Goal: Task Accomplishment & Management: Complete application form

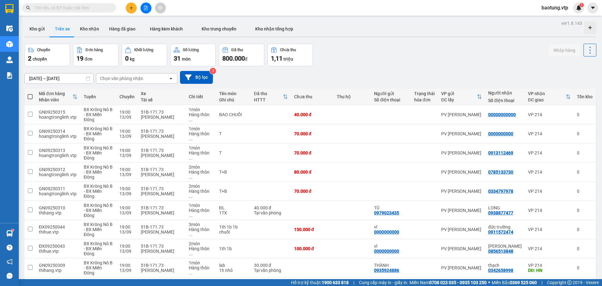
scroll to position [157, 0]
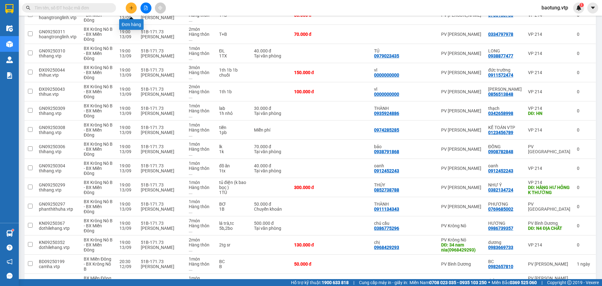
click at [132, 8] on icon "plus" at bounding box center [131, 8] width 4 height 4
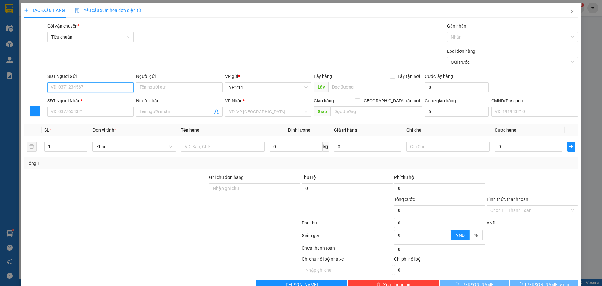
drag, startPoint x: 70, startPoint y: 88, endPoint x: 96, endPoint y: 97, distance: 28.2
click at [70, 88] on input "SĐT Người Gửi" at bounding box center [90, 87] width 86 height 10
type input "0905340611"
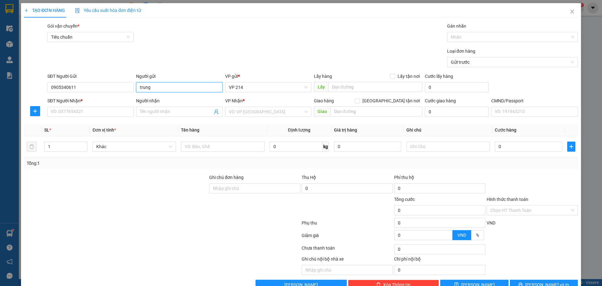
type input "trung"
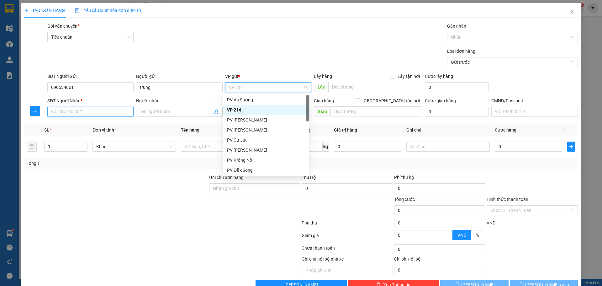
click at [83, 112] on input "SĐT Người Nhận *" at bounding box center [90, 112] width 86 height 10
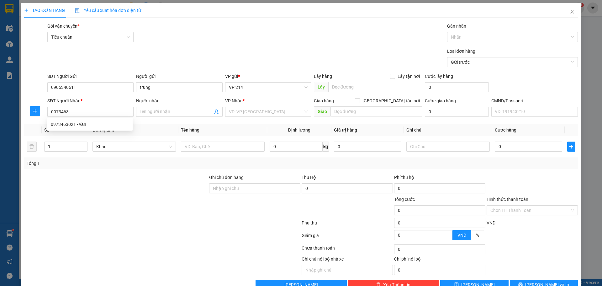
click at [66, 119] on div "0973463021 0973463021 - văn" at bounding box center [90, 124] width 86 height 13
click at [75, 113] on input "0973463" at bounding box center [90, 112] width 86 height 10
click at [80, 126] on div "0973463021 - văn" at bounding box center [90, 124] width 78 height 7
type input "0973463021"
type input "văn"
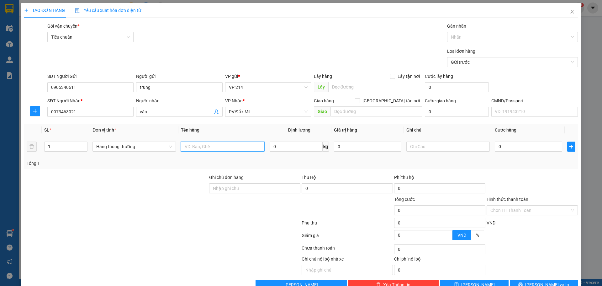
click at [224, 146] on input "text" at bounding box center [222, 146] width 83 height 10
type input "xm 02894 xe số"
type input "xe máy"
type input "3"
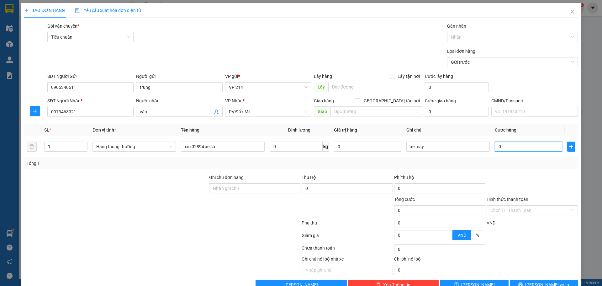
type input "3"
type input "30"
type input "300"
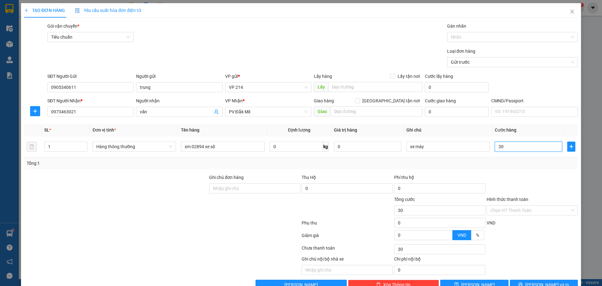
type input "300"
type input "3.000"
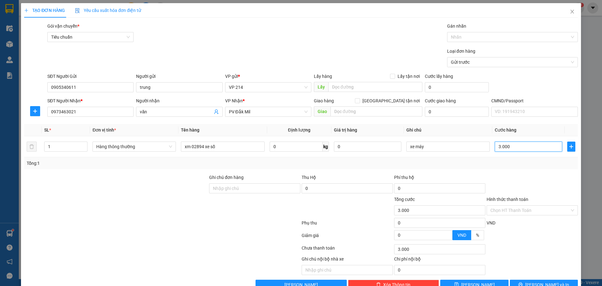
type input "30.000"
type input "300.000"
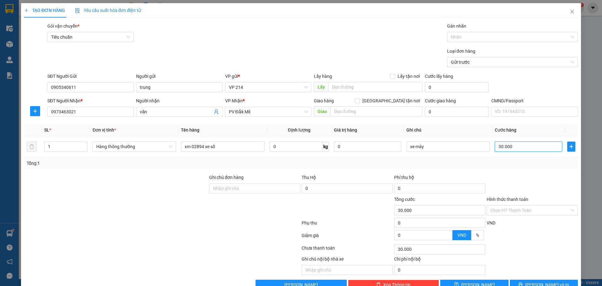
type input "300.000"
click at [362, 108] on input "text" at bounding box center [376, 111] width 92 height 10
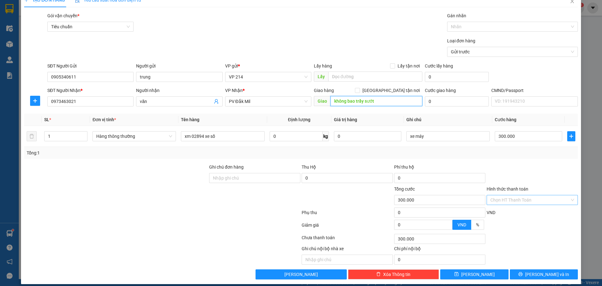
scroll to position [16, 0]
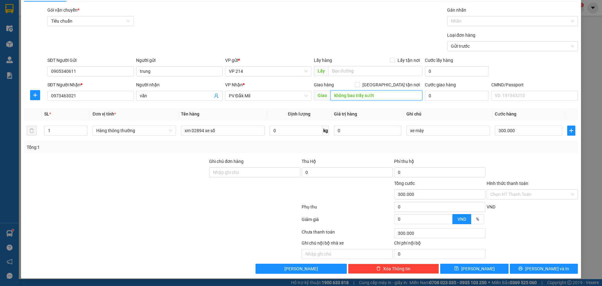
type input "không bao trầy sướt"
click at [539, 273] on div "TẠO ĐƠN HÀNG Yêu cầu xuất hóa đơn điện tử Transit Pickup Surcharge Ids Transit …" at bounding box center [301, 132] width 560 height 291
click at [538, 268] on span "[PERSON_NAME] và In" at bounding box center [547, 268] width 44 height 7
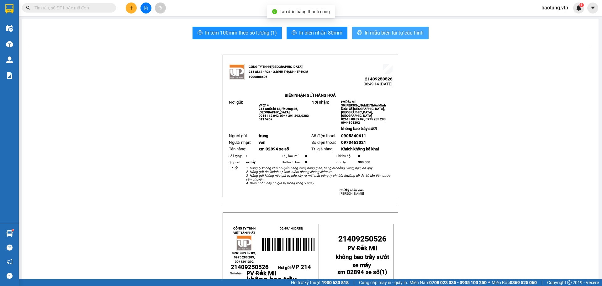
click at [381, 38] on button "In mẫu biên lai tự cấu hình" at bounding box center [390, 33] width 76 height 13
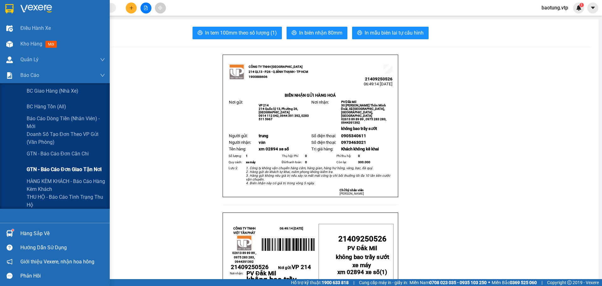
click at [93, 172] on span "GTN - Báo cáo đơn giao tận nơi" at bounding box center [64, 169] width 75 height 8
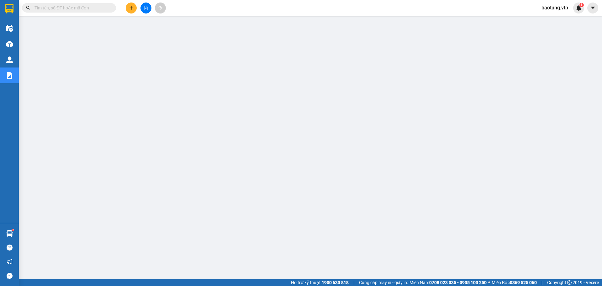
click at [546, 9] on span "baotung.vtp" at bounding box center [554, 8] width 37 height 8
click at [546, 19] on span "Đăng xuất" at bounding box center [558, 19] width 26 height 7
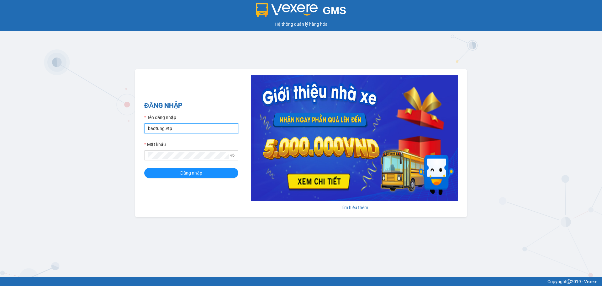
click at [193, 131] on input "baotung.vtp" at bounding box center [191, 128] width 94 height 10
type input "thanhtuan.vtp"
click at [204, 176] on button "Đăng nhập" at bounding box center [191, 173] width 94 height 10
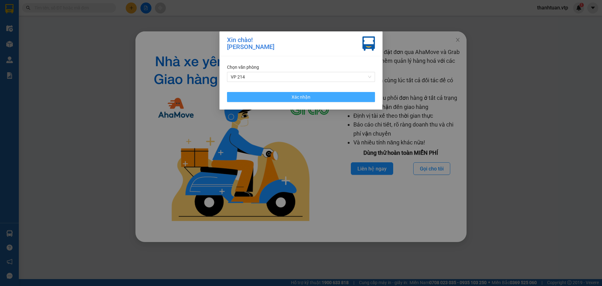
click at [330, 98] on button "Xác nhận" at bounding box center [301, 97] width 148 height 10
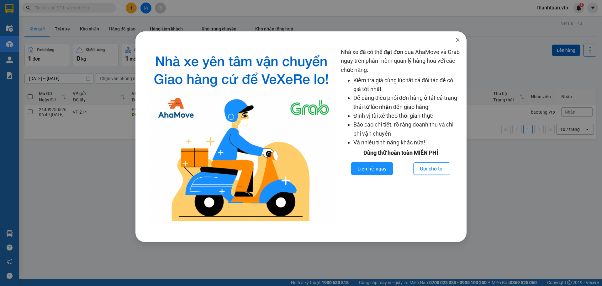
click at [457, 37] on span "Close" at bounding box center [458, 40] width 18 height 18
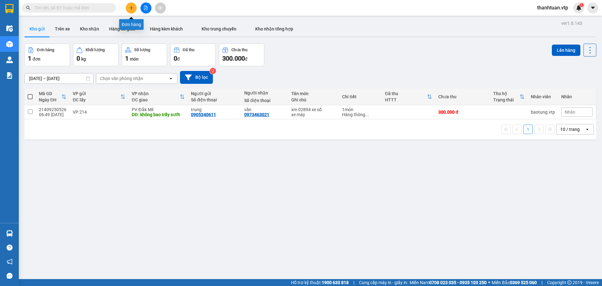
click at [129, 7] on icon "plus" at bounding box center [131, 8] width 4 height 4
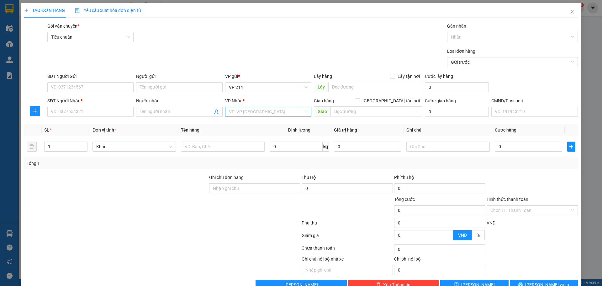
click at [241, 114] on input "search" at bounding box center [266, 111] width 74 height 9
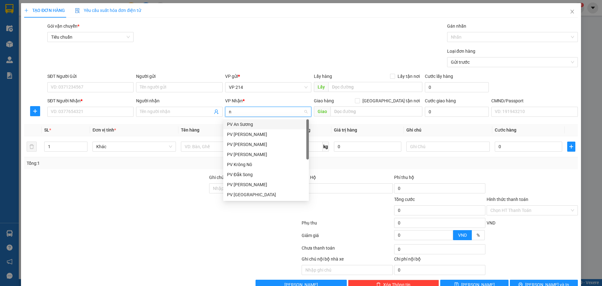
type input "nd"
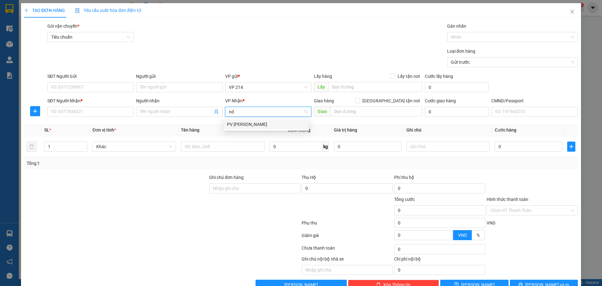
click at [240, 126] on div "PV [PERSON_NAME]" at bounding box center [266, 124] width 78 height 7
click at [171, 111] on input "Người nhận" at bounding box center [176, 111] width 72 height 7
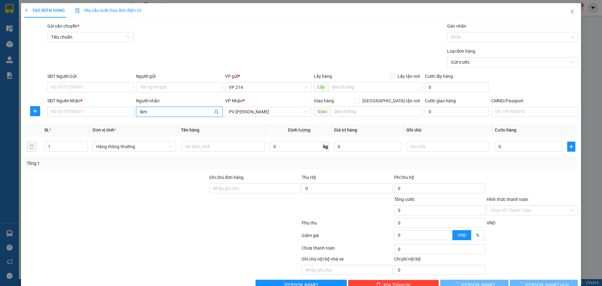
type input "lâm"
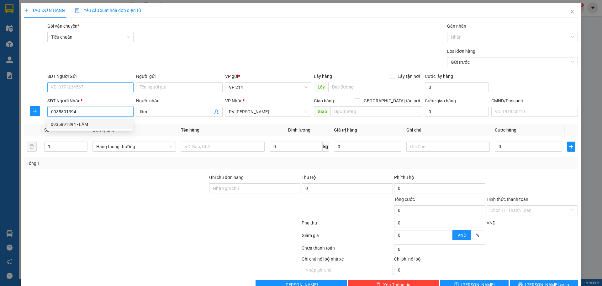
type input "0935891394"
click at [80, 87] on input "SĐT Người Gửi" at bounding box center [90, 87] width 86 height 10
type input "0909126170"
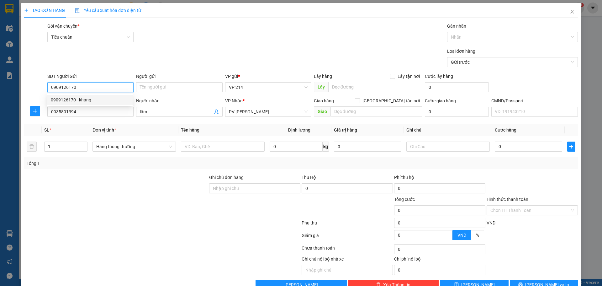
click at [101, 98] on div "0909126170 - khang" at bounding box center [90, 99] width 78 height 7
type input "khang"
type input "0909126170"
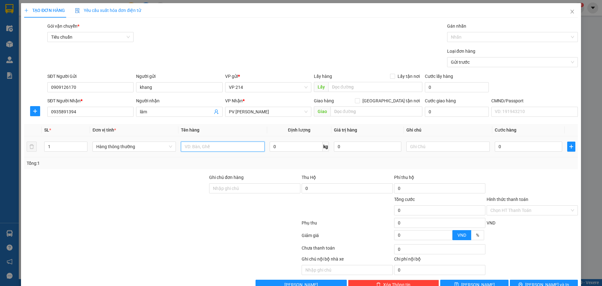
click at [203, 141] on input "text" at bounding box center [222, 146] width 83 height 10
type input "râu"
type input "b"
type input "6"
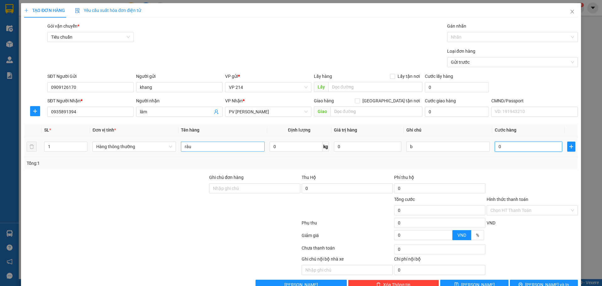
type input "6"
type input "60"
type input "600"
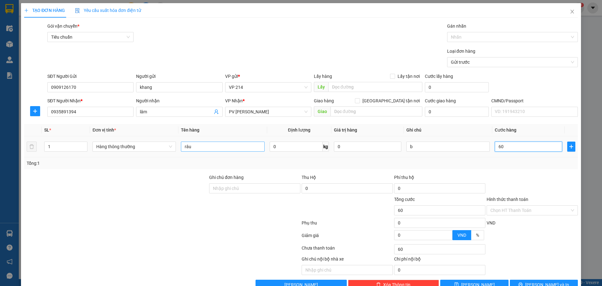
type input "600"
type input "6.000"
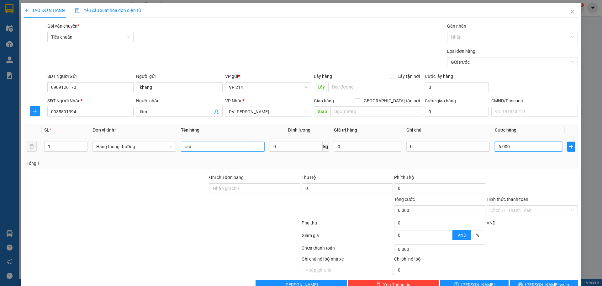
type input "60.000"
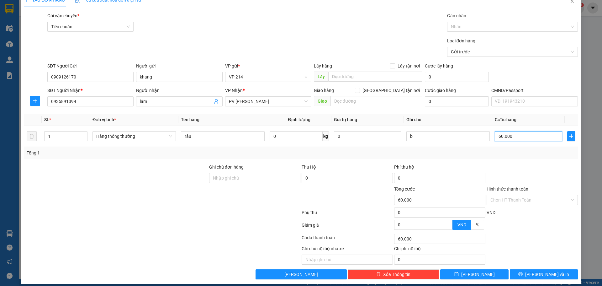
scroll to position [16, 0]
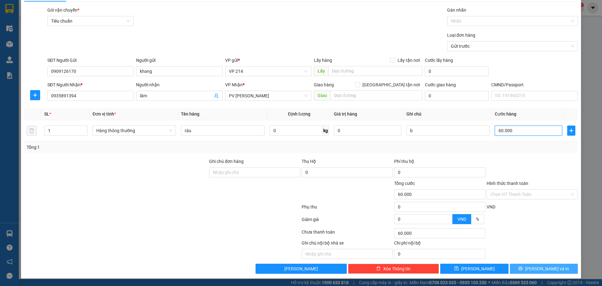
type input "60.000"
click at [527, 267] on button "[PERSON_NAME] và In" at bounding box center [544, 268] width 68 height 10
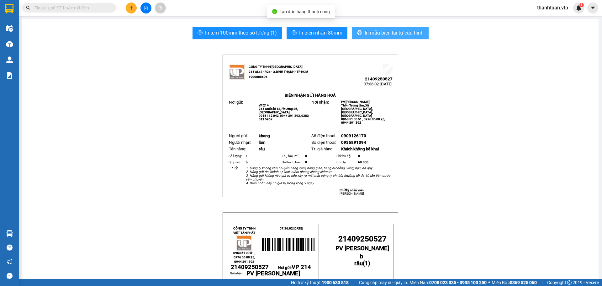
click at [389, 29] on span "In mẫu biên lai tự cấu hình" at bounding box center [394, 33] width 59 height 8
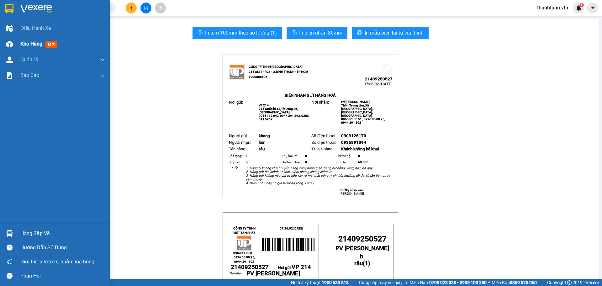
drag, startPoint x: 17, startPoint y: 46, endPoint x: 22, endPoint y: 45, distance: 5.9
click at [17, 46] on div "Kho hàng mới" at bounding box center [55, 44] width 110 height 16
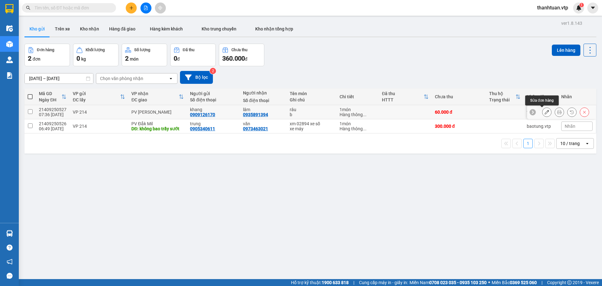
click at [545, 113] on icon at bounding box center [547, 112] width 4 height 4
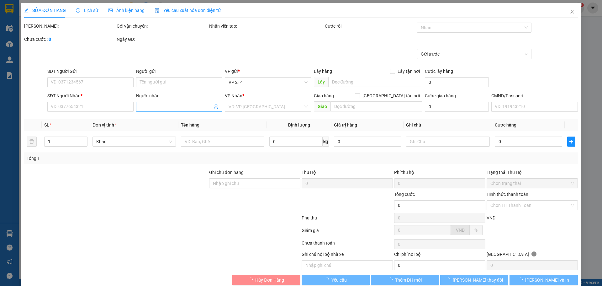
type input "0909126170"
type input "khang"
type input "0935891394"
type input "lâm"
type input "60.000"
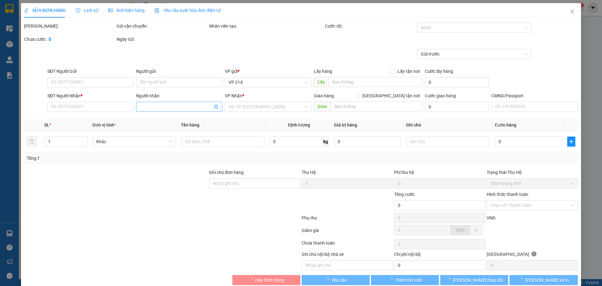
type input "60.000"
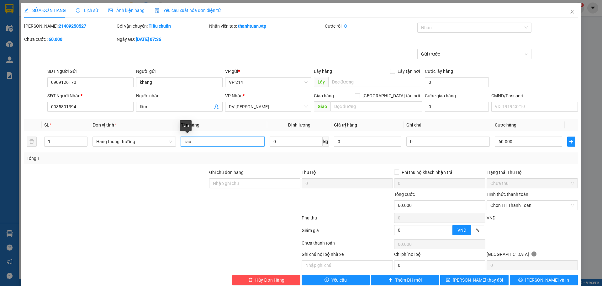
drag, startPoint x: 233, startPoint y: 143, endPoint x: 157, endPoint y: 156, distance: 76.8
click at [157, 156] on div "SL * Đơn vị tính * Tên hàng Định lượng Giá trị hàng Ghi chú Cước hàng 1 Hàng th…" at bounding box center [301, 141] width 554 height 45
click at [464, 276] on span "Lưu thay đổi" at bounding box center [478, 279] width 50 height 7
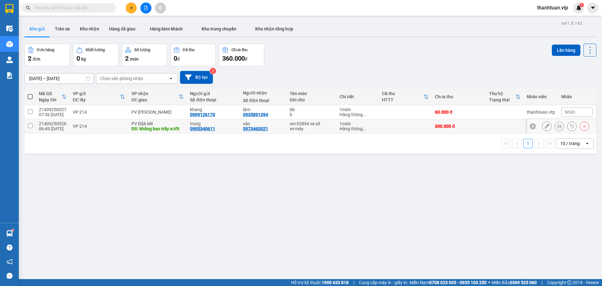
click at [31, 124] on input "checkbox" at bounding box center [30, 125] width 5 height 5
checkbox input "true"
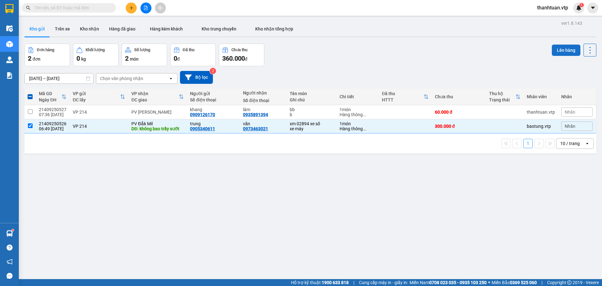
drag, startPoint x: 556, startPoint y: 50, endPoint x: 552, endPoint y: 51, distance: 4.5
click at [556, 50] on button "Lên hàng" at bounding box center [566, 50] width 29 height 11
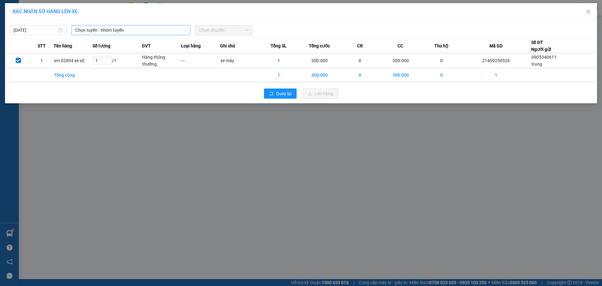
click at [93, 32] on span "Chọn tuyến - nhóm tuyến" at bounding box center [130, 29] width 111 height 9
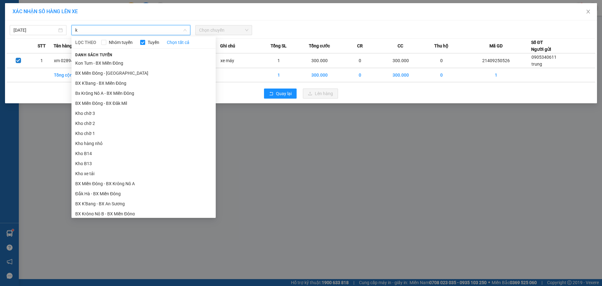
type input "kn"
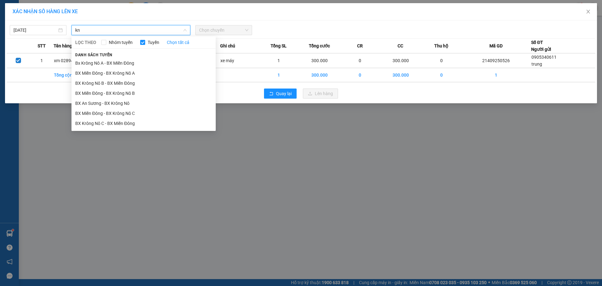
drag, startPoint x: 121, startPoint y: 72, endPoint x: 136, endPoint y: 72, distance: 15.0
click at [121, 72] on li "BX Miền Đông - BX Krông Nô A" at bounding box center [143, 73] width 144 height 10
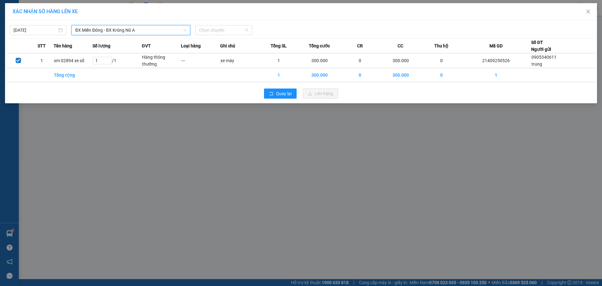
drag, startPoint x: 211, startPoint y: 33, endPoint x: 213, endPoint y: 36, distance: 3.7
click at [211, 33] on span "Chọn chuyến" at bounding box center [223, 29] width 49 height 9
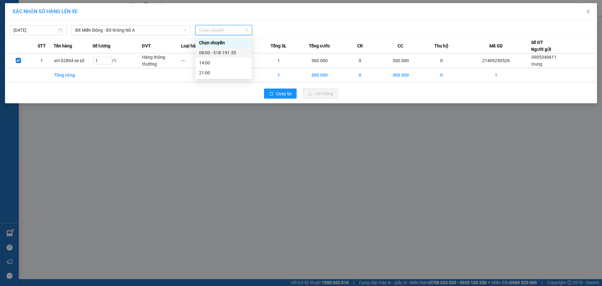
click at [212, 54] on div "08:00 - 51B-191.55" at bounding box center [223, 52] width 49 height 7
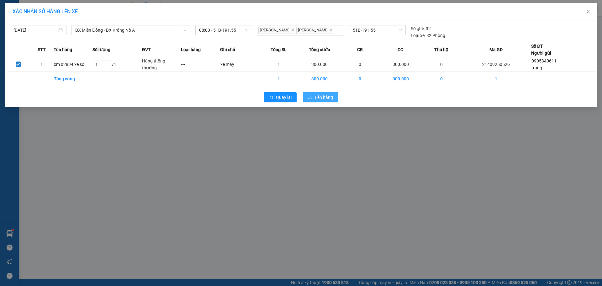
click at [322, 92] on div "Quay lại Lên hàng" at bounding box center [301, 97] width 589 height 16
click at [321, 99] on span "Lên hàng" at bounding box center [324, 97] width 18 height 7
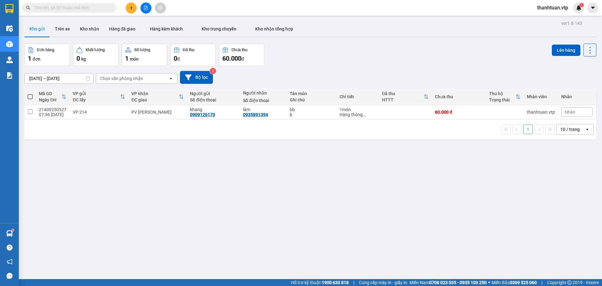
click at [131, 12] on button at bounding box center [131, 8] width 11 height 11
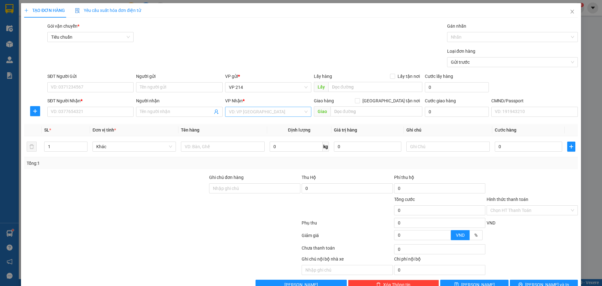
click at [240, 115] on input "search" at bounding box center [266, 111] width 74 height 9
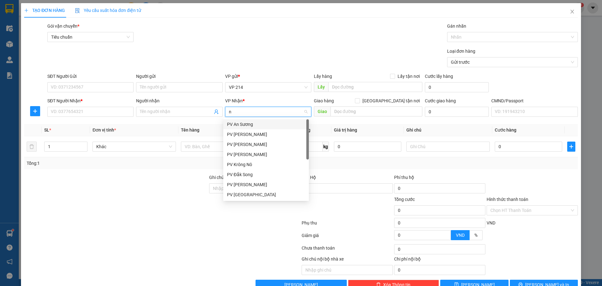
type input "nd"
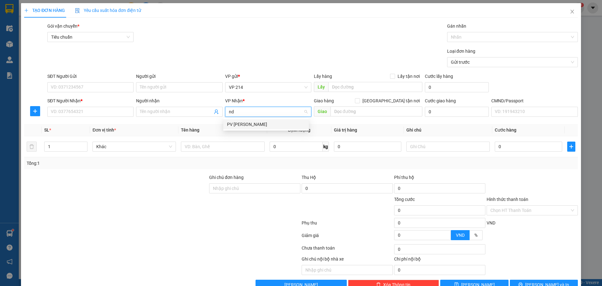
click at [238, 126] on div "PV [PERSON_NAME]" at bounding box center [266, 124] width 78 height 7
click at [160, 114] on input "Người nhận" at bounding box center [176, 111] width 72 height 7
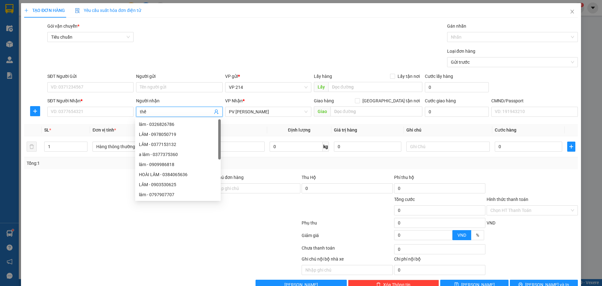
type input "thế"
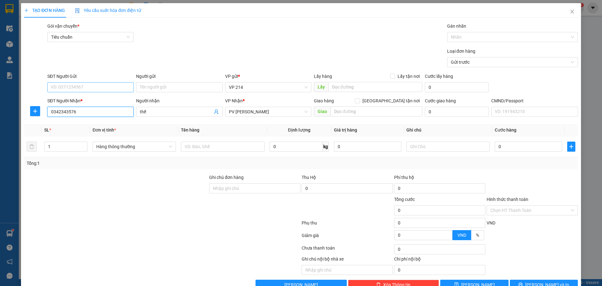
type input "0342343576"
click at [92, 87] on input "SĐT Người Gửi" at bounding box center [90, 87] width 86 height 10
type input "0369546063"
click at [206, 150] on input "text" at bounding box center [222, 146] width 83 height 10
type input "thuốc"
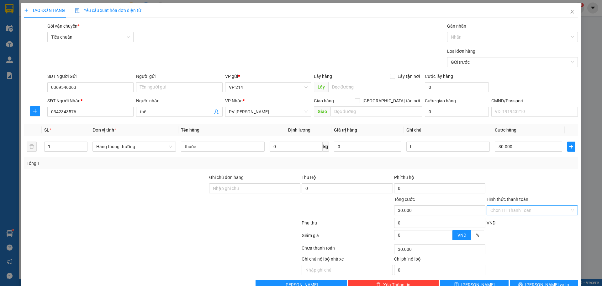
click at [535, 205] on input "Hình thức thanh toán" at bounding box center [529, 209] width 79 height 9
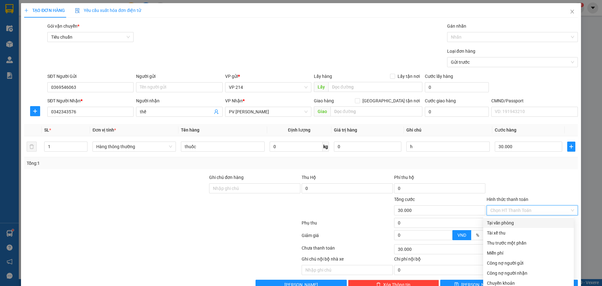
click at [503, 219] on div "Tại văn phòng" at bounding box center [528, 222] width 83 height 7
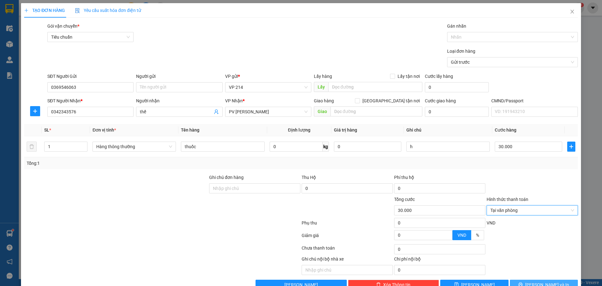
click at [535, 281] on span "[PERSON_NAME] và In" at bounding box center [547, 284] width 44 height 7
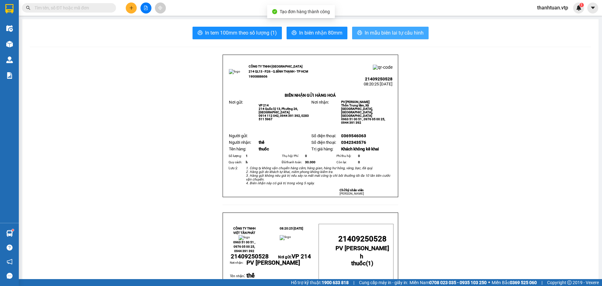
click at [388, 35] on span "In mẫu biên lai tự cấu hình" at bounding box center [394, 33] width 59 height 8
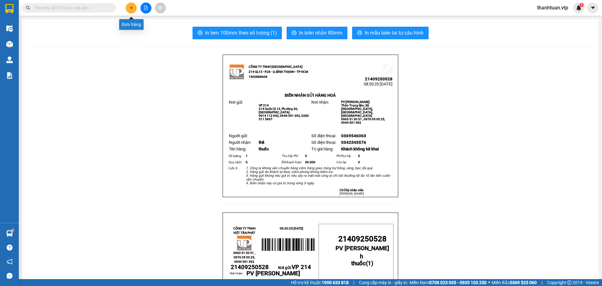
click at [134, 6] on button at bounding box center [131, 8] width 11 height 11
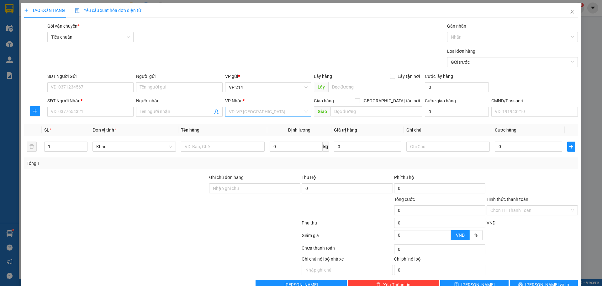
click at [291, 111] on input "search" at bounding box center [266, 111] width 74 height 9
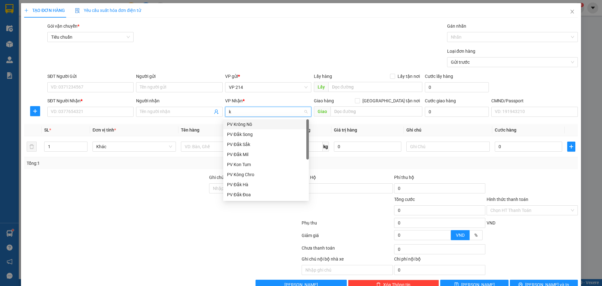
type input "kn"
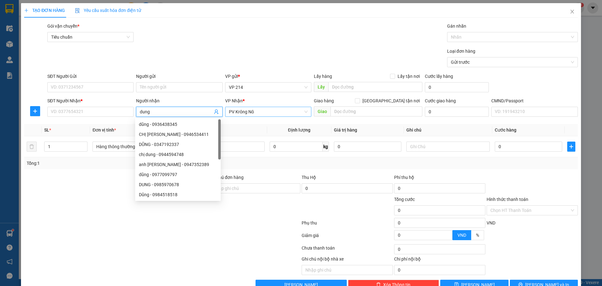
type input "dung"
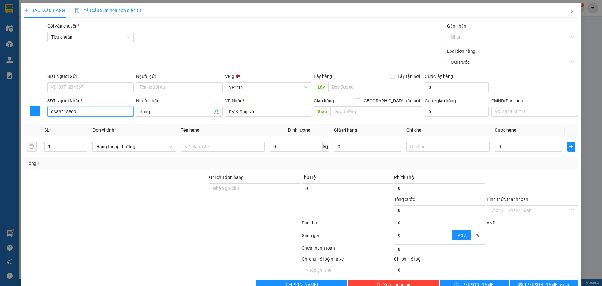
type input "0383215809"
drag, startPoint x: 75, startPoint y: 82, endPoint x: 85, endPoint y: 95, distance: 16.6
click at [76, 82] on div "SĐT Người Gửi" at bounding box center [90, 77] width 86 height 9
click at [84, 89] on input "SĐT Người Gửi" at bounding box center [90, 87] width 86 height 10
type input "0981870025"
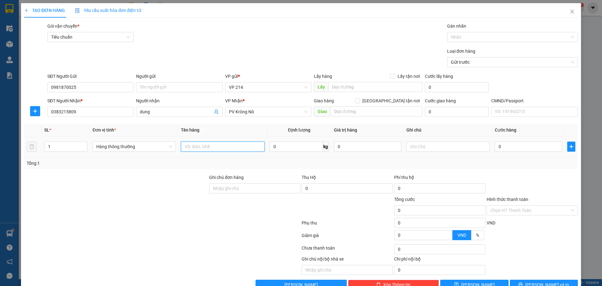
click at [233, 146] on input "text" at bounding box center [222, 146] width 83 height 10
type input "máy lạnh(hư ko thường)"
click at [470, 149] on input "text" at bounding box center [447, 146] width 83 height 10
type input "t"
click at [503, 148] on input "0" at bounding box center [528, 146] width 67 height 10
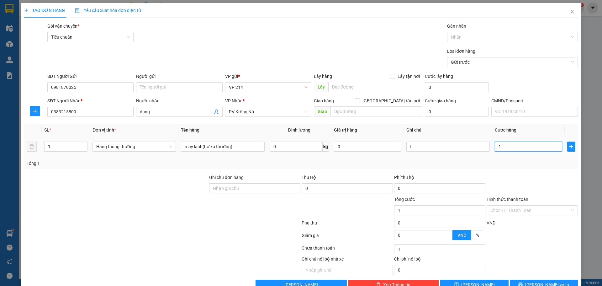
type input "1"
type input "10"
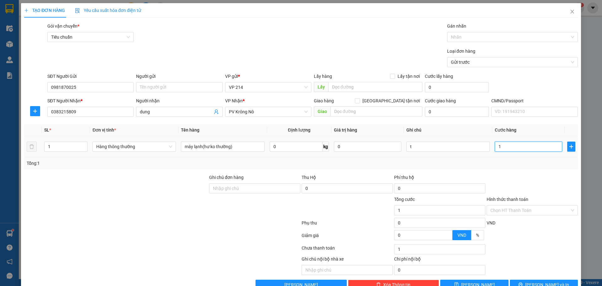
type input "10"
type input "100"
type input "1.000"
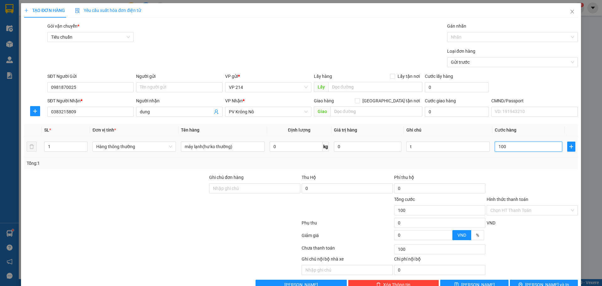
type input "1.000"
type input "10.000"
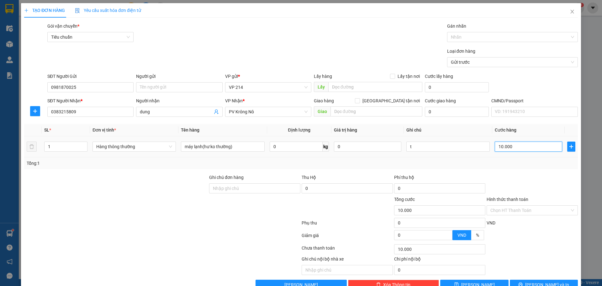
type input "100.000"
drag, startPoint x: 524, startPoint y: 212, endPoint x: 497, endPoint y: 211, distance: 26.7
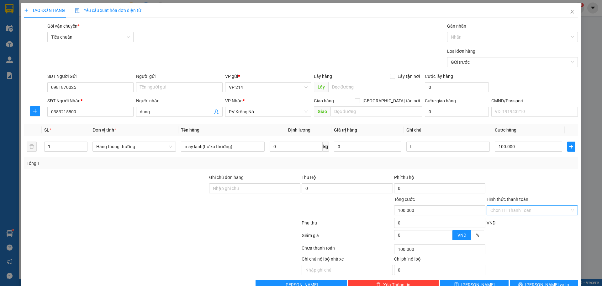
click at [524, 213] on input "Hình thức thanh toán" at bounding box center [529, 209] width 79 height 9
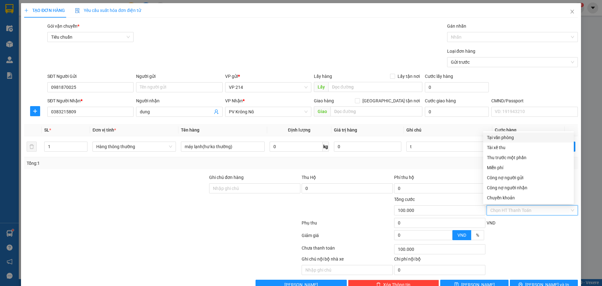
click at [506, 138] on div "Tại văn phòng" at bounding box center [528, 137] width 83 height 7
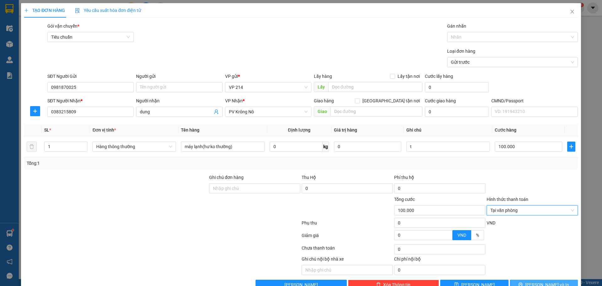
click at [524, 279] on button "[PERSON_NAME] và In" at bounding box center [544, 284] width 68 height 10
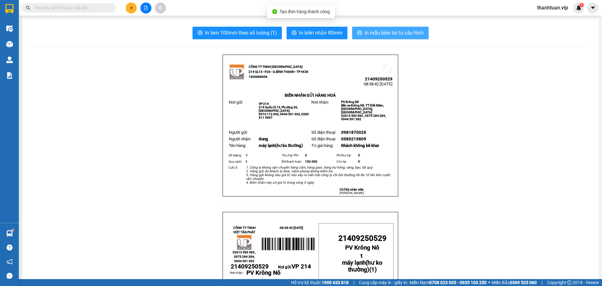
click at [382, 33] on span "In mẫu biên lai tự cấu hình" at bounding box center [394, 33] width 59 height 8
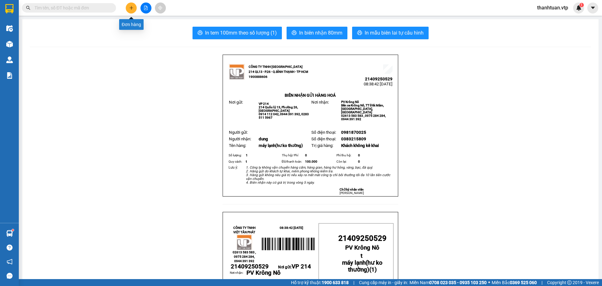
click at [130, 7] on icon "plus" at bounding box center [131, 8] width 4 height 4
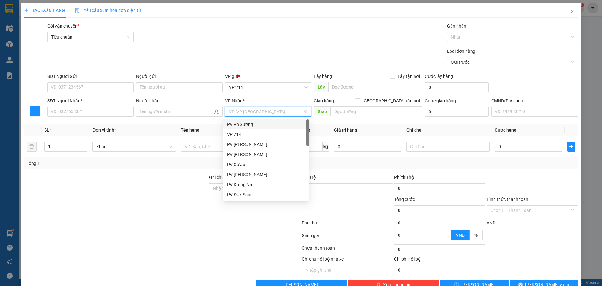
click at [242, 112] on input "search" at bounding box center [266, 111] width 74 height 9
type input "dm"
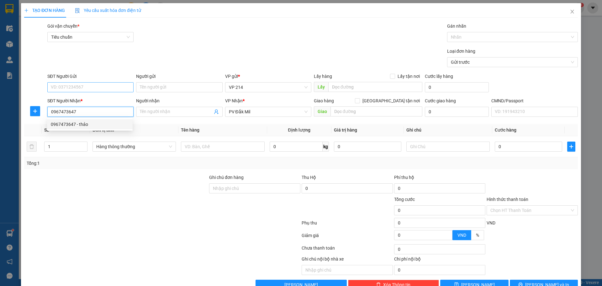
type input "0967473647"
click at [83, 90] on input "SĐT Người Gửi" at bounding box center [90, 87] width 86 height 10
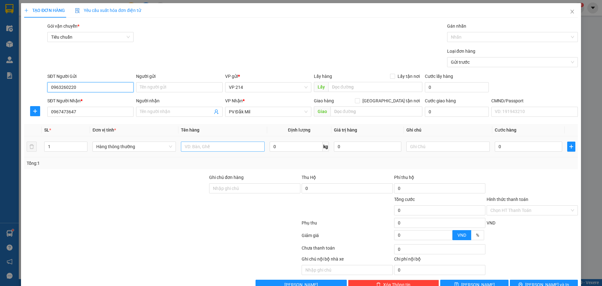
type input "0963260220"
click at [187, 150] on input "text" at bounding box center [222, 146] width 83 height 10
type input "chậu rữa"
click at [540, 281] on span "[PERSON_NAME] và In" at bounding box center [547, 284] width 44 height 7
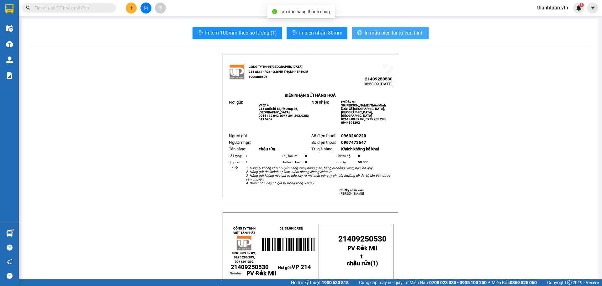
drag, startPoint x: 418, startPoint y: 32, endPoint x: 386, endPoint y: 38, distance: 32.8
click at [418, 32] on span "In mẫu biên lai tự cấu hình" at bounding box center [394, 33] width 59 height 8
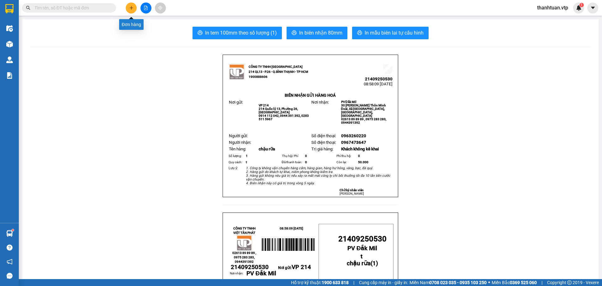
click at [129, 9] on icon "plus" at bounding box center [131, 8] width 4 height 4
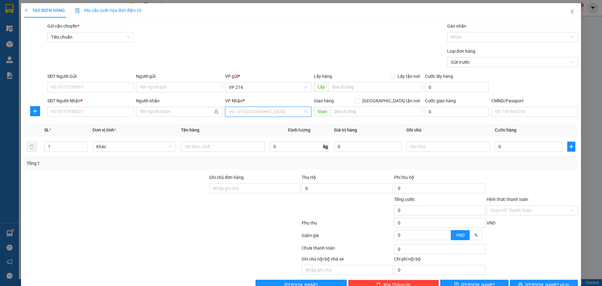
click at [242, 110] on input "search" at bounding box center [266, 111] width 74 height 9
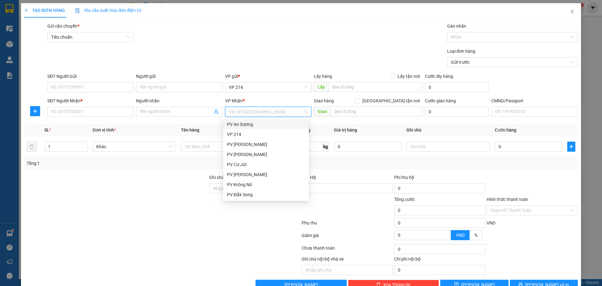
click at [121, 219] on div at bounding box center [162, 224] width 277 height 13
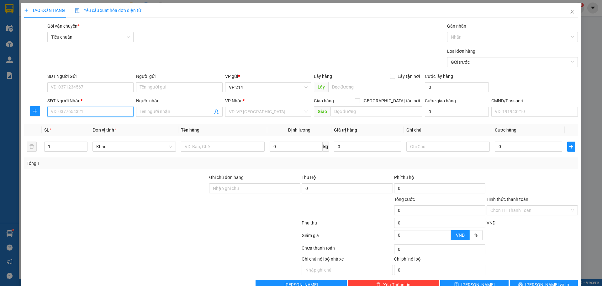
click at [96, 111] on input "SĐT Người Nhận *" at bounding box center [90, 112] width 86 height 10
click at [239, 113] on input "search" at bounding box center [266, 111] width 74 height 9
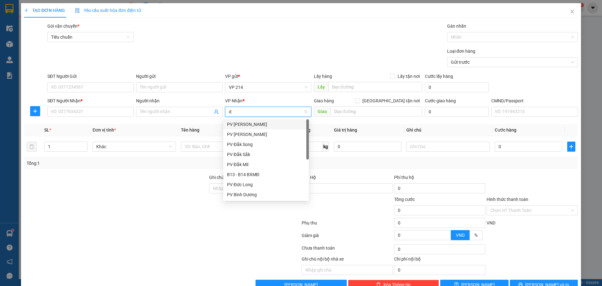
type input "dm"
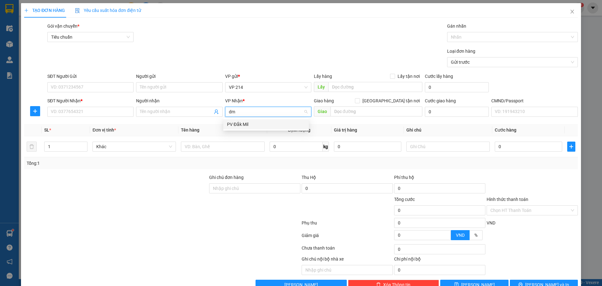
click at [231, 124] on div "PV Đắk Mil" at bounding box center [266, 124] width 78 height 7
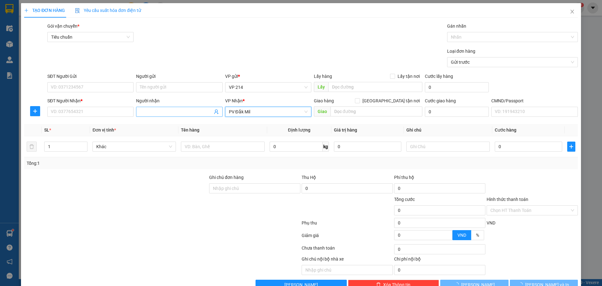
click at [159, 111] on input "Người nhận" at bounding box center [176, 111] width 72 height 7
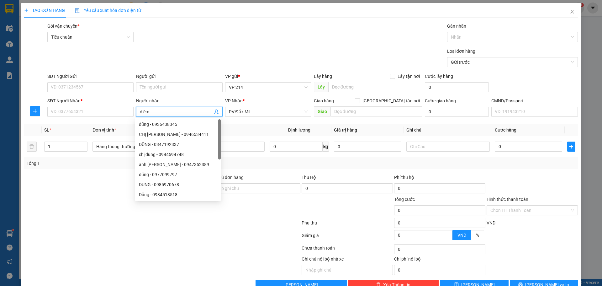
type input "diễm"
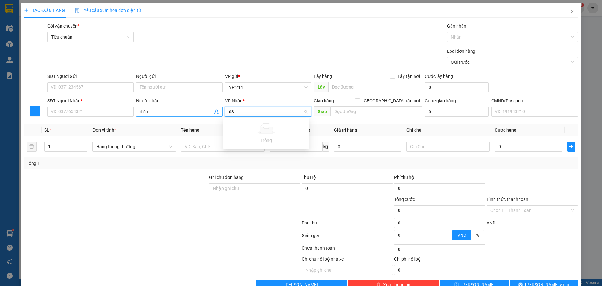
type input "0"
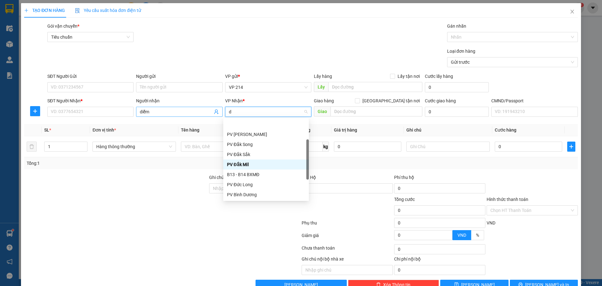
type input "dm"
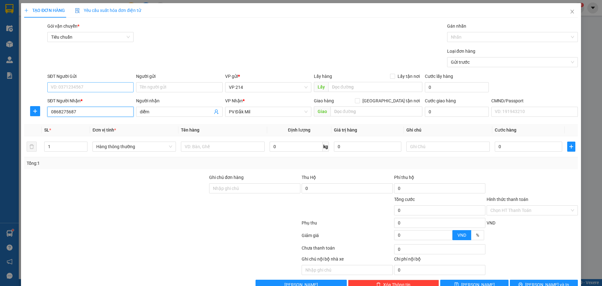
type input "0868275687"
click at [111, 86] on input "SĐT Người Gửi" at bounding box center [90, 87] width 86 height 10
type input "0968821123"
click at [196, 149] on input "text" at bounding box center [222, 146] width 83 height 10
type input "q a"
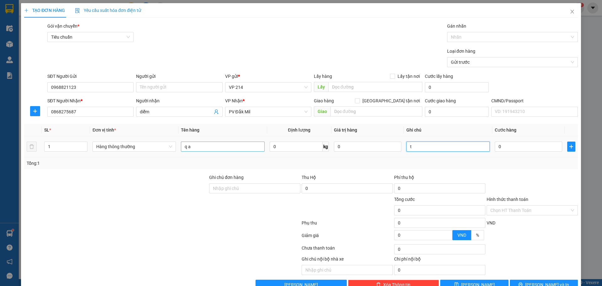
type input "t"
type input "3"
type input "30"
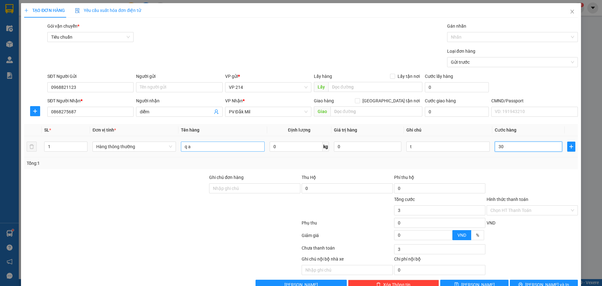
type input "30"
type input "300"
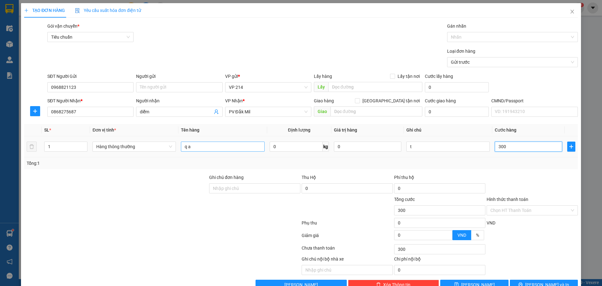
type input "3.000"
type input "30.000"
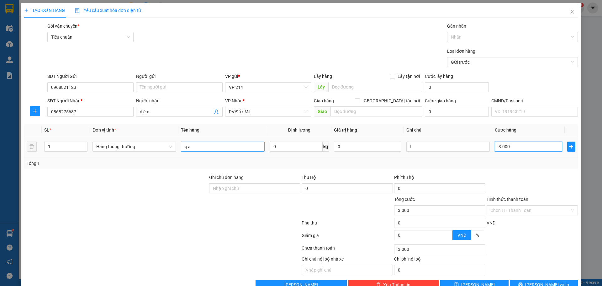
type input "30.000"
click at [498, 211] on input "Hình thức thanh toán" at bounding box center [529, 209] width 79 height 9
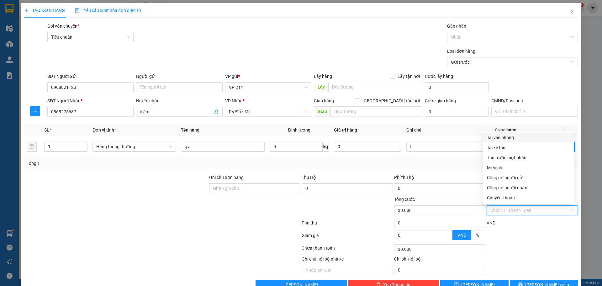
click at [501, 136] on div "Tại văn phòng" at bounding box center [528, 137] width 83 height 7
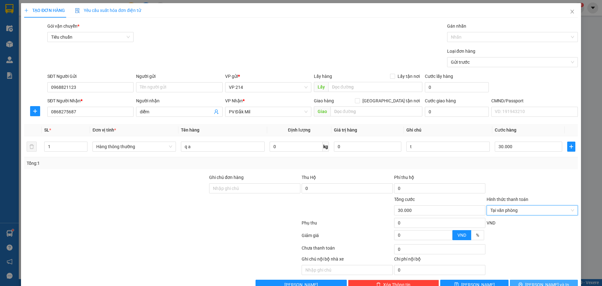
click at [532, 279] on button "[PERSON_NAME] và In" at bounding box center [544, 284] width 68 height 10
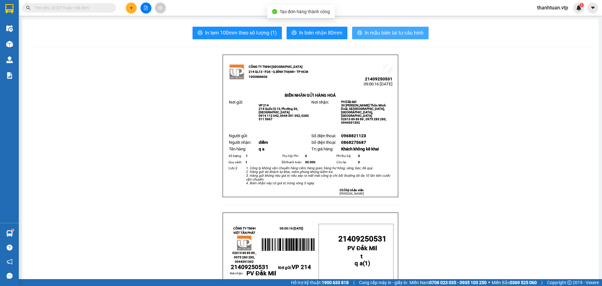
drag, startPoint x: 370, startPoint y: 32, endPoint x: 362, endPoint y: 32, distance: 7.5
click at [368, 32] on span "In mẫu biên lai tự cấu hình" at bounding box center [394, 33] width 59 height 8
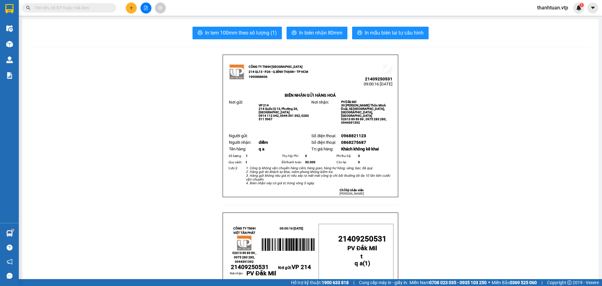
click at [88, 13] on div "Kết quả tìm kiếm ( 0 ) Bộ lọc No Data" at bounding box center [61, 8] width 122 height 11
click at [86, 5] on input "text" at bounding box center [71, 7] width 74 height 7
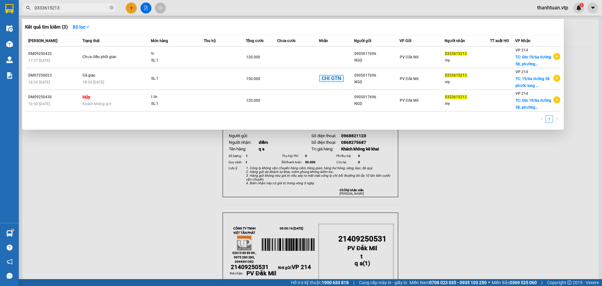
type input "0333615213"
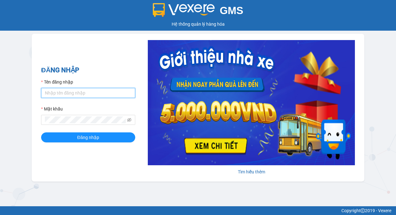
type input "thanhtuan.vtp"
click at [74, 91] on input "thanhtuan.vtp" at bounding box center [88, 93] width 94 height 10
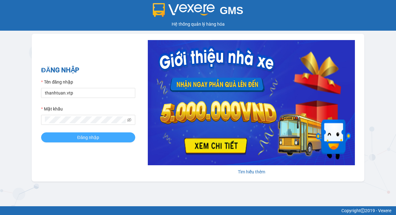
click at [88, 140] on span "Đăng nhập" at bounding box center [88, 137] width 22 height 7
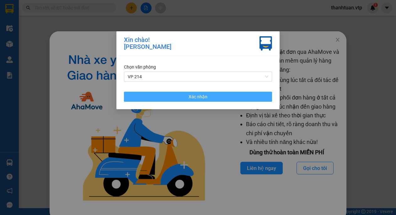
drag, startPoint x: 208, startPoint y: 98, endPoint x: 259, endPoint y: 33, distance: 82.6
click at [208, 98] on button "Xác nhận" at bounding box center [198, 97] width 148 height 10
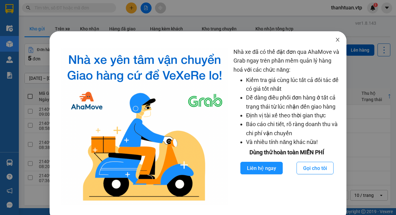
click at [330, 38] on span "Close" at bounding box center [338, 40] width 18 height 18
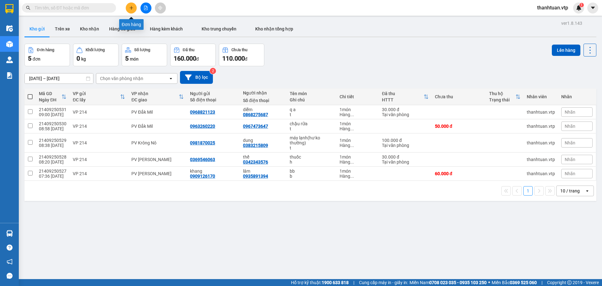
click at [135, 8] on button at bounding box center [131, 8] width 11 height 11
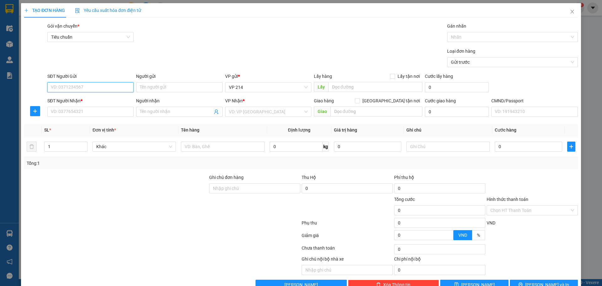
click at [81, 89] on input "SĐT Người Gửi" at bounding box center [90, 87] width 86 height 10
type input "0358001924"
type input "mai thi"
type input "0343817908"
type input "nguyên"
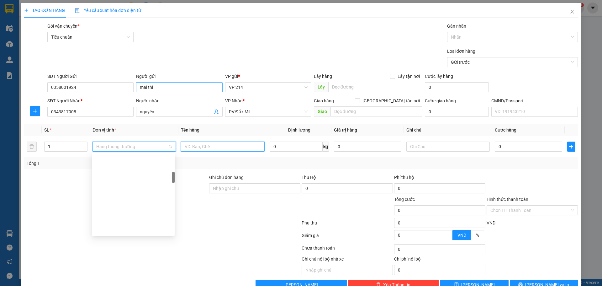
scroll to position [130, 0]
type input "vải"
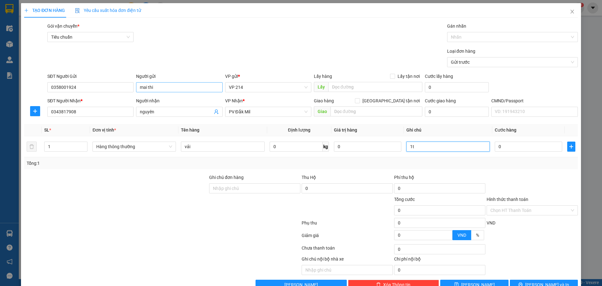
type input "1t"
type input "3"
type input "30"
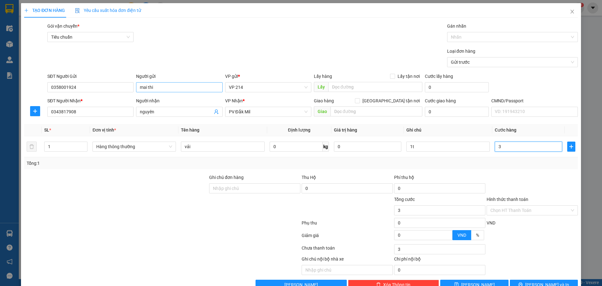
type input "30"
type input "300"
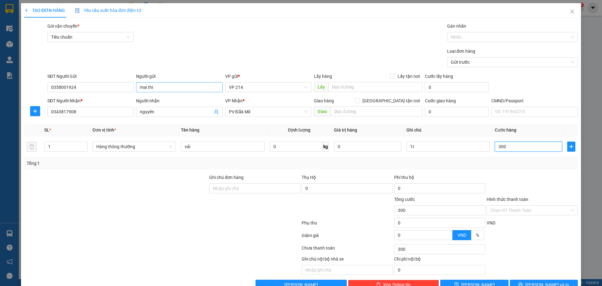
type input "3.000"
type input "30.000"
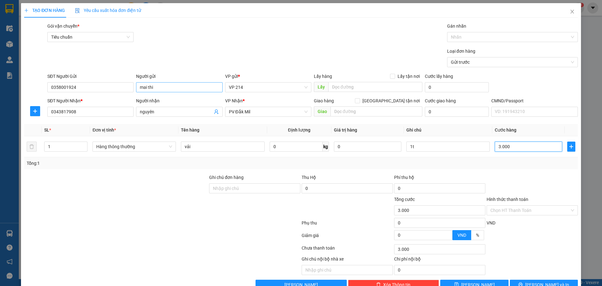
type input "30.000"
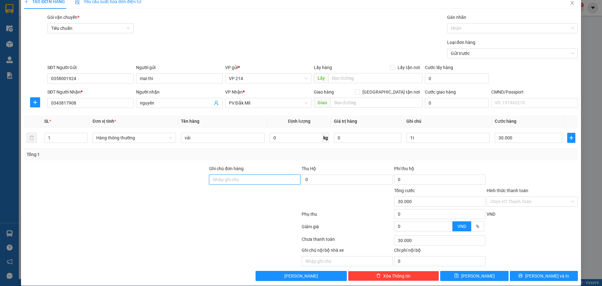
scroll to position [16, 0]
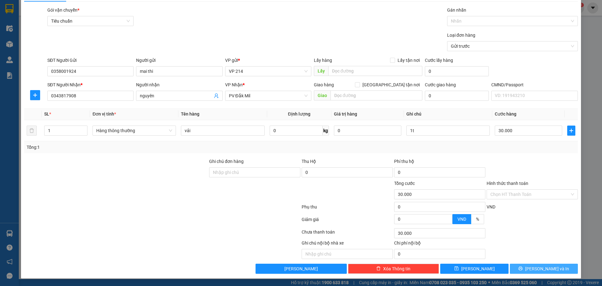
click at [395, 215] on span "[PERSON_NAME] và In" at bounding box center [547, 268] width 44 height 7
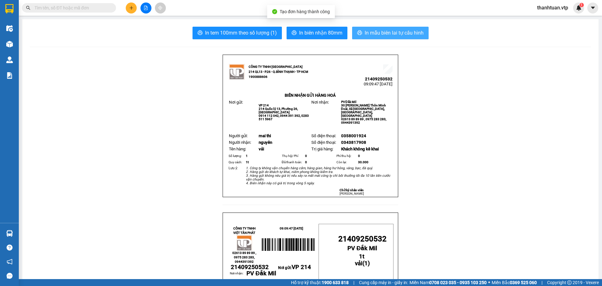
click at [380, 36] on span "In mẫu biên lai tự cấu hình" at bounding box center [394, 33] width 59 height 8
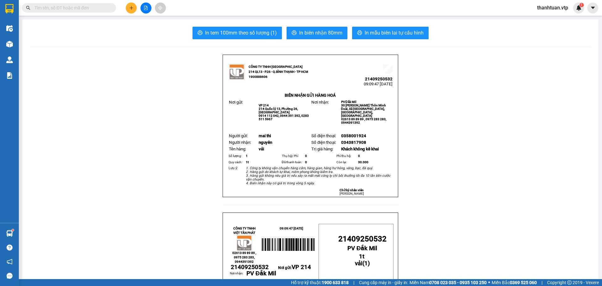
click at [395, 10] on span "thanhtuan.vtp" at bounding box center [552, 8] width 41 height 8
click at [395, 20] on span "Đăng xuất" at bounding box center [555, 19] width 28 height 7
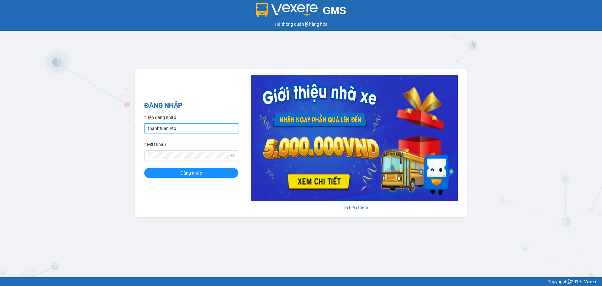
click at [193, 132] on input "thanhtuan.vtp" at bounding box center [191, 128] width 94 height 10
drag, startPoint x: 178, startPoint y: 128, endPoint x: 119, endPoint y: 134, distance: 59.2
click at [119, 134] on div "GMS Hệ thống quản lý hàng hóa ĐĂNG NHẬP Tên đăng nhập [GEOGRAPHIC_DATA]vtp Mật …" at bounding box center [301, 138] width 602 height 277
click at [144, 168] on button "Đăng nhập" at bounding box center [191, 173] width 94 height 10
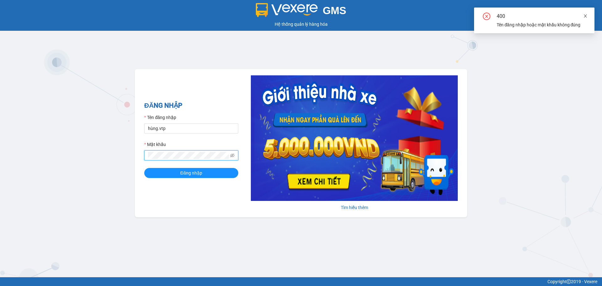
click at [585, 13] on span at bounding box center [585, 15] width 4 height 5
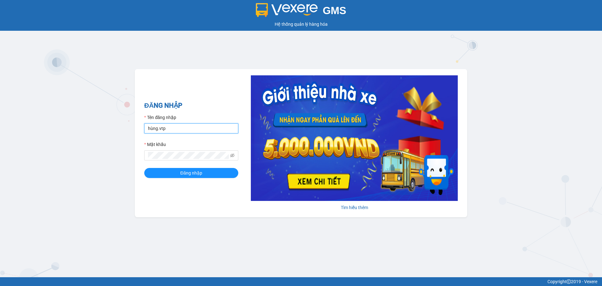
click at [152, 128] on input "hùng.vtp" at bounding box center [191, 128] width 94 height 10
type input "hung.vtp"
click at [144, 168] on button "Đăng nhập" at bounding box center [191, 173] width 94 height 10
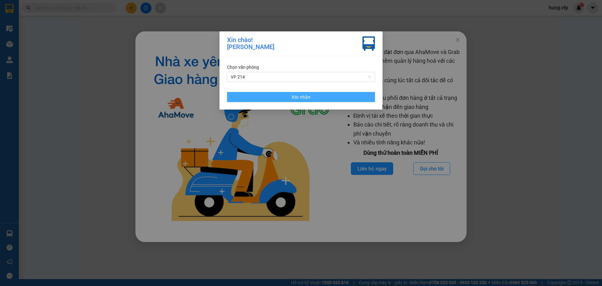
click at [317, 96] on button "Xác nhận" at bounding box center [301, 97] width 148 height 10
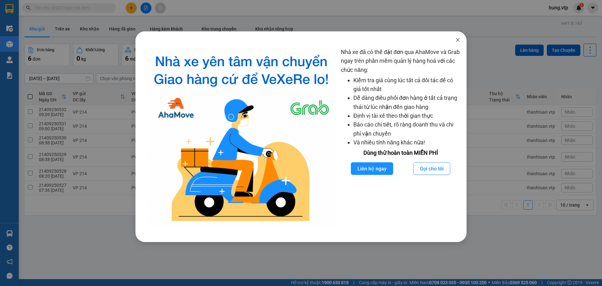
click at [459, 42] on icon "close" at bounding box center [457, 40] width 3 height 4
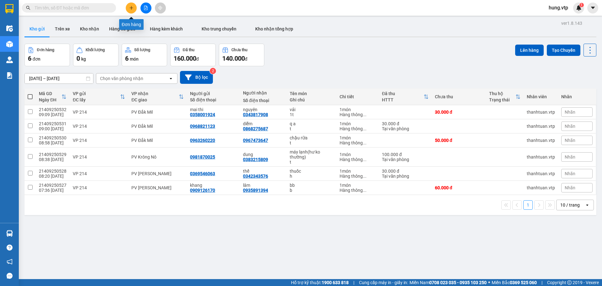
click at [136, 8] on button at bounding box center [131, 8] width 11 height 11
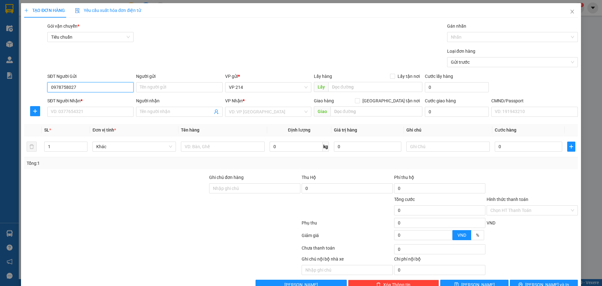
type input "0978758027"
type input "phương"
type input "0362309283"
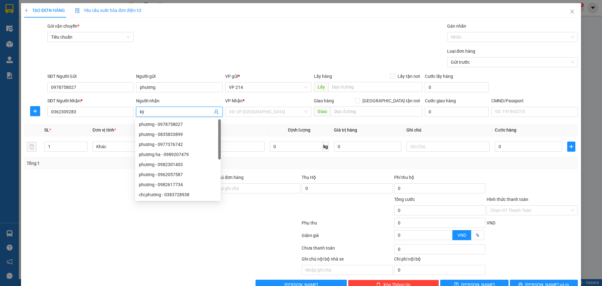
type input "kỳ"
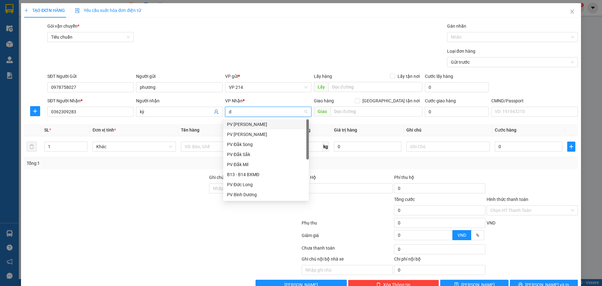
type input "ds"
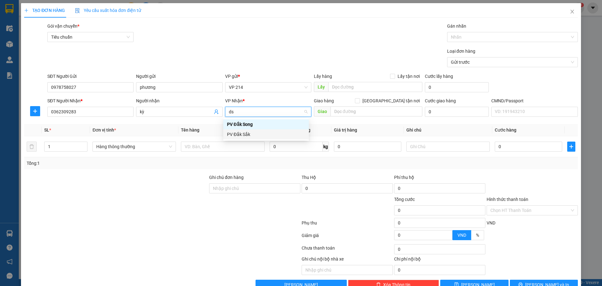
click at [241, 134] on div "PV Đắk Sắk" at bounding box center [266, 134] width 78 height 7
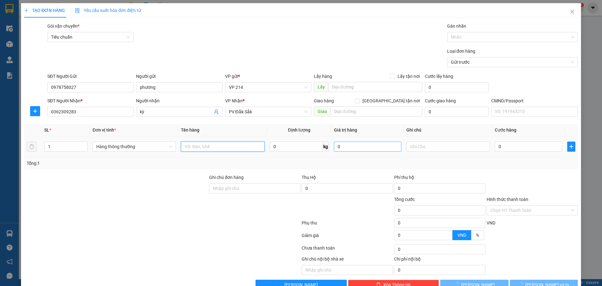
scroll to position [130, 0]
type input "gt"
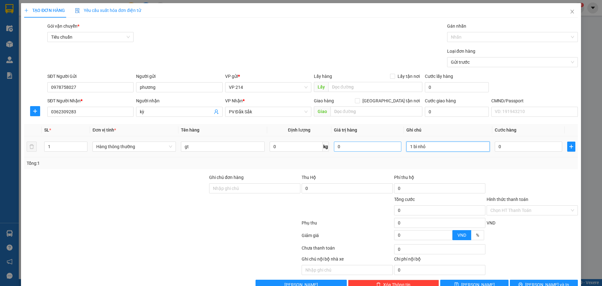
type input "1 bì nhỏ"
type input "3"
type input "30"
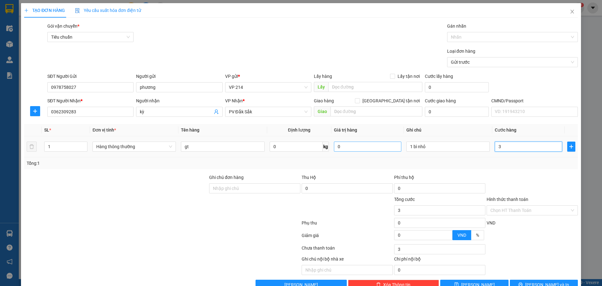
type input "30"
type input "300"
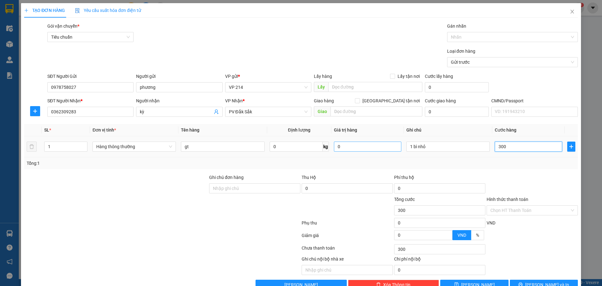
type input "3.000"
type input "30.000"
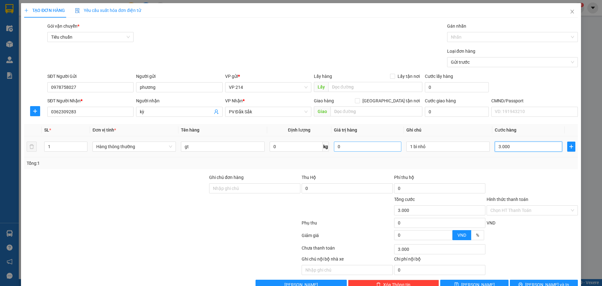
type input "30.000"
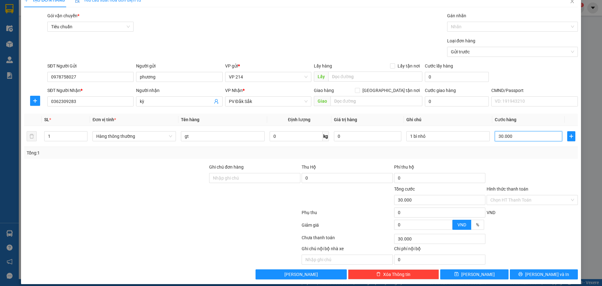
scroll to position [16, 0]
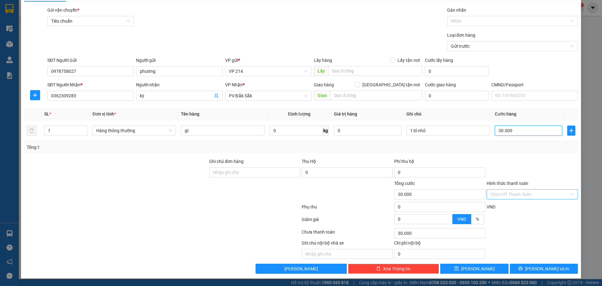
type input "30.000"
click at [512, 194] on input "Hình thức thanh toán" at bounding box center [529, 193] width 79 height 9
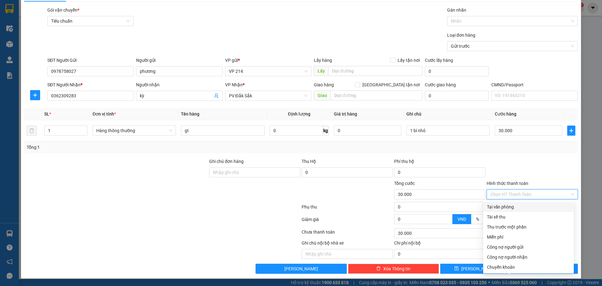
click at [509, 207] on div "Tại văn phòng" at bounding box center [528, 206] width 83 height 7
type input "0"
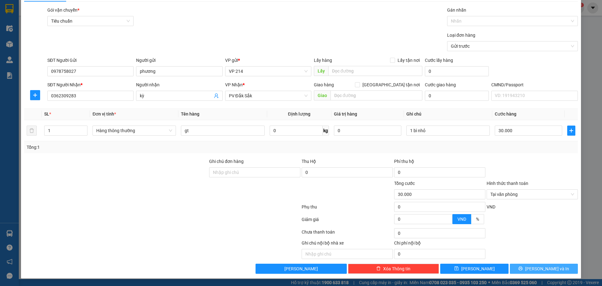
click at [523, 268] on icon "printer" at bounding box center [521, 268] width 4 height 4
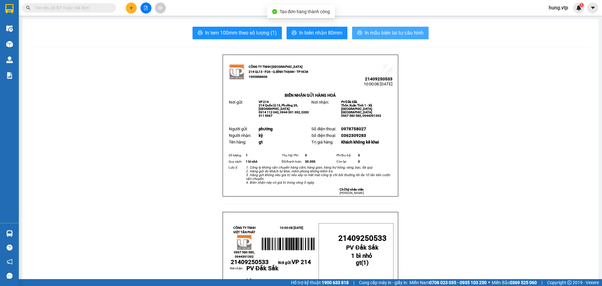
click at [374, 35] on span "In mẫu biên lai tự cấu hình" at bounding box center [394, 33] width 59 height 8
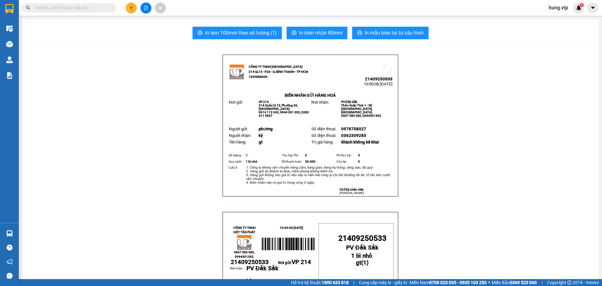
click at [77, 8] on input "text" at bounding box center [71, 7] width 74 height 7
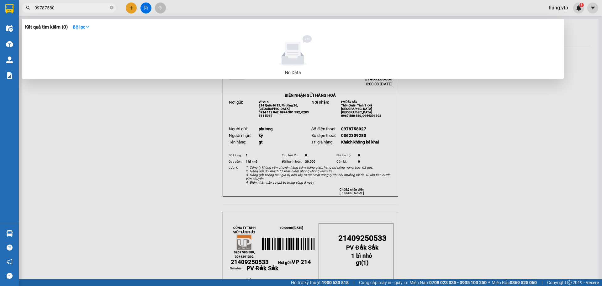
type input "09787580"
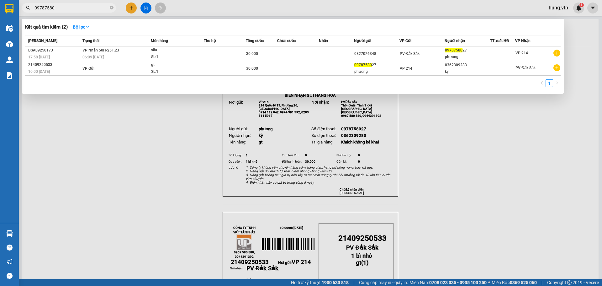
click at [131, 8] on div at bounding box center [301, 143] width 602 height 286
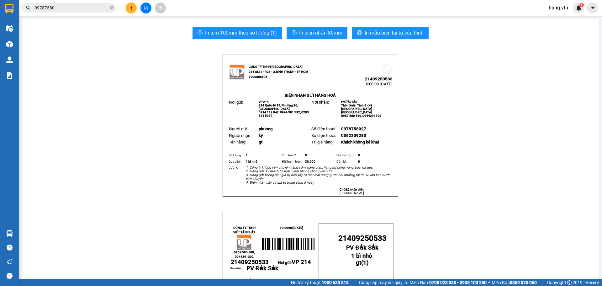
click at [134, 9] on button at bounding box center [131, 8] width 11 height 11
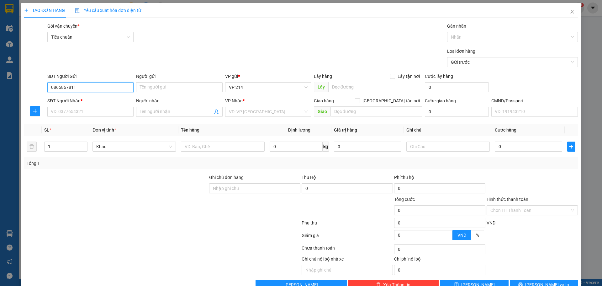
type input "0865867811"
type input "duy"
type input "0929477879"
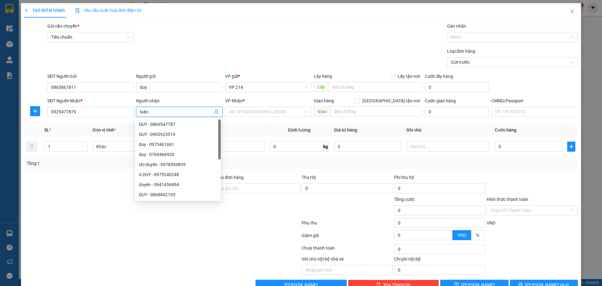
type input "luân"
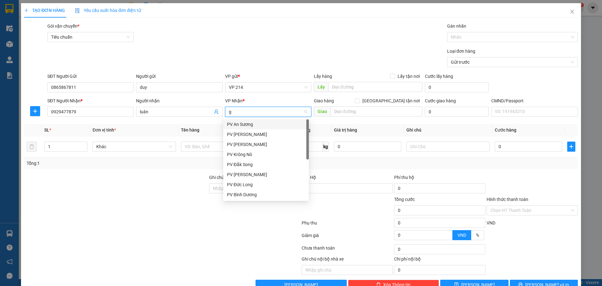
type input "gn"
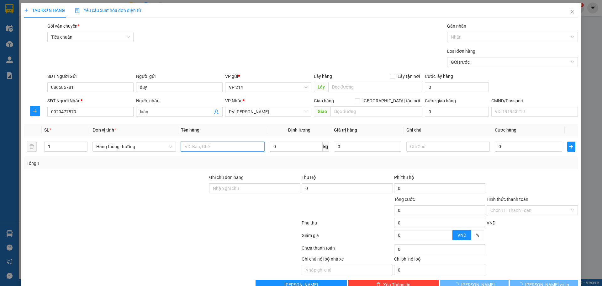
scroll to position [130, 0]
type input "màn hình"
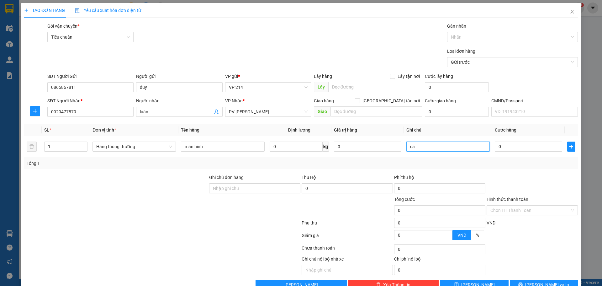
type input "c"
type input "1k, cẩn thận, k bao bể"
click at [509, 145] on input "0" at bounding box center [528, 146] width 67 height 10
type input "4"
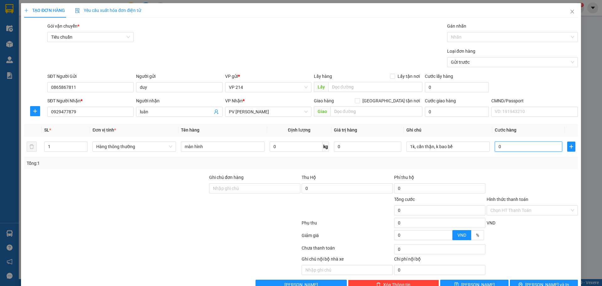
type input "4"
type input "40"
type input "400"
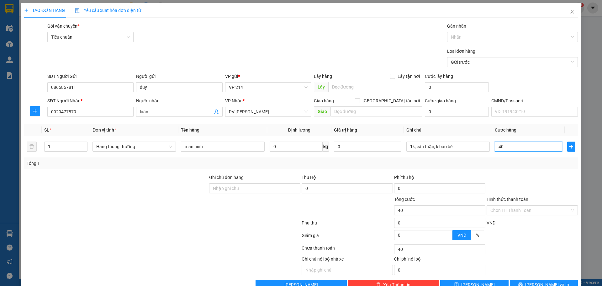
type input "400"
type input "4.000"
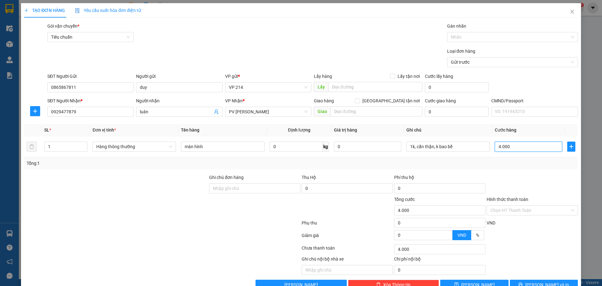
type input "40.000"
click at [530, 208] on input "Hình thức thanh toán" at bounding box center [529, 209] width 79 height 9
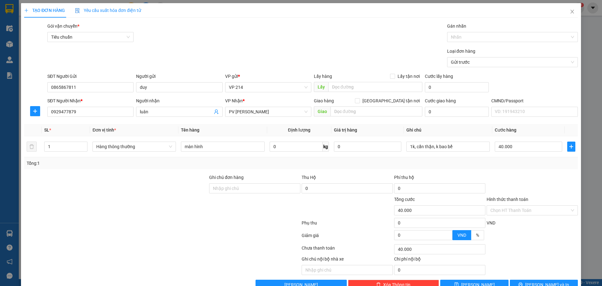
click at [465, 166] on div "Tổng: 1" at bounding box center [301, 163] width 554 height 12
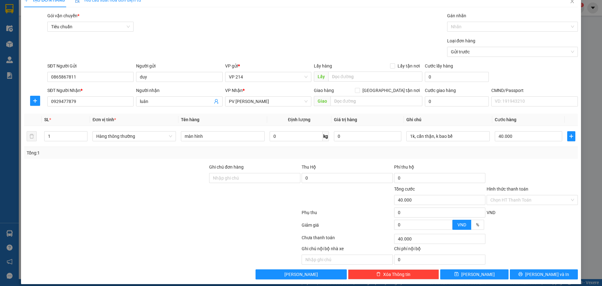
scroll to position [16, 0]
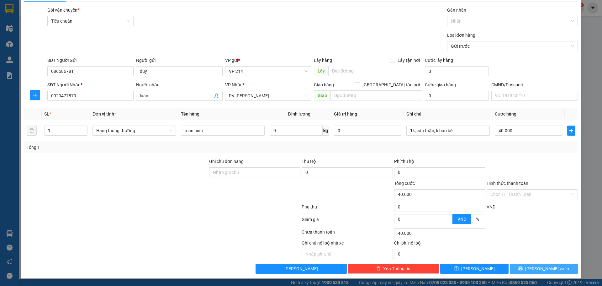
click at [549, 267] on span "[PERSON_NAME] và In" at bounding box center [547, 268] width 44 height 7
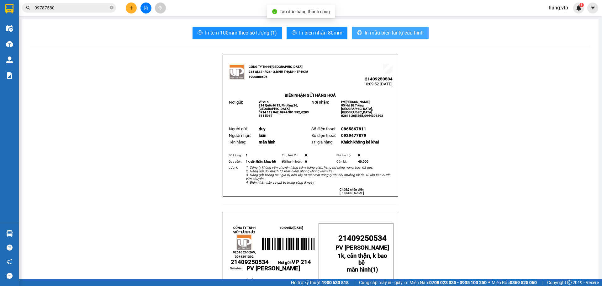
click at [391, 28] on button "In mẫu biên lai tự cấu hình" at bounding box center [390, 33] width 76 height 13
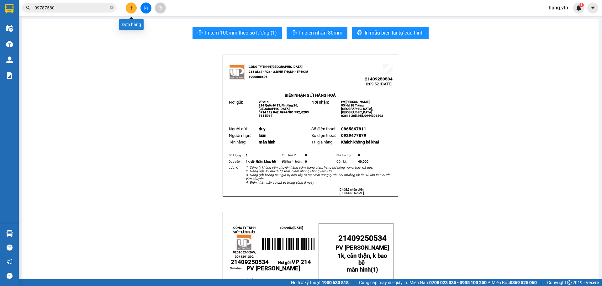
click at [129, 7] on icon "plus" at bounding box center [131, 8] width 4 height 4
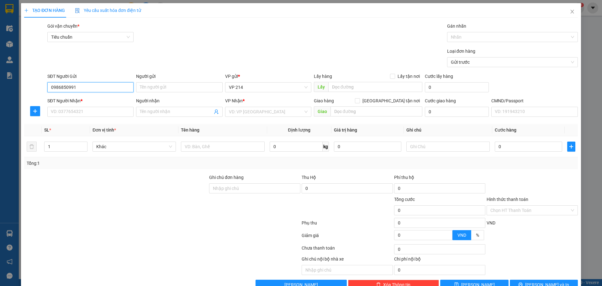
type input "0986850991"
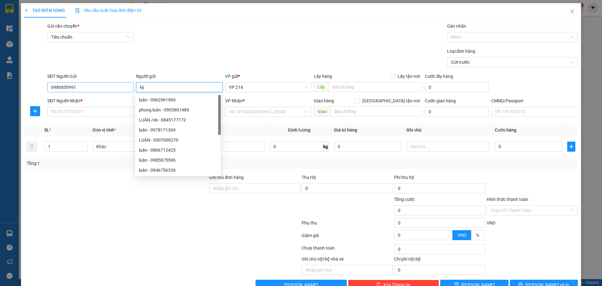
type input "kỳ"
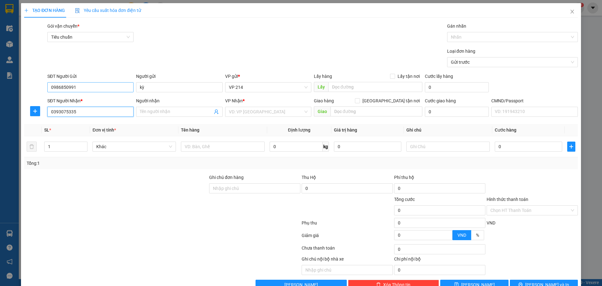
type input "0393075335"
type input "cúc"
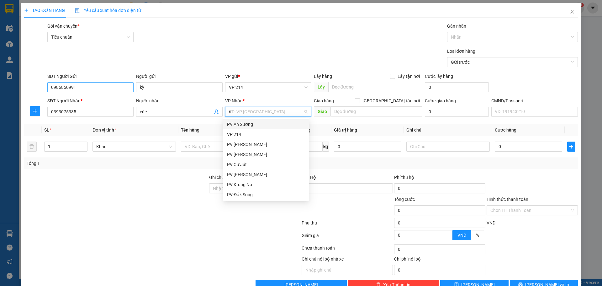
type input "dm"
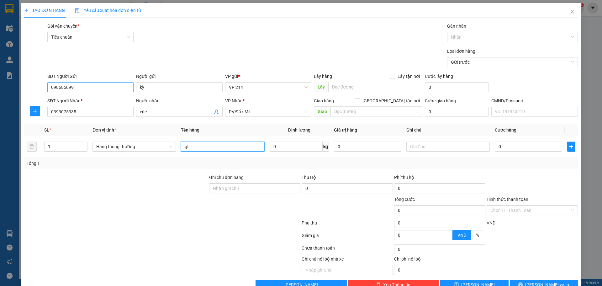
type input "gt"
type input "1 bì"
type input "3"
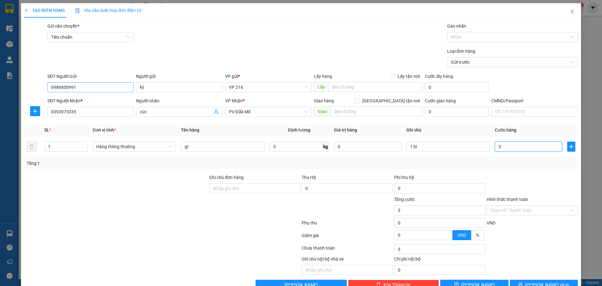
type input "30"
type input "300"
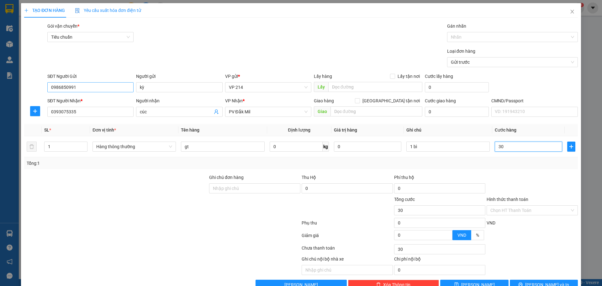
type input "300"
type input "3.000"
type input "30.000"
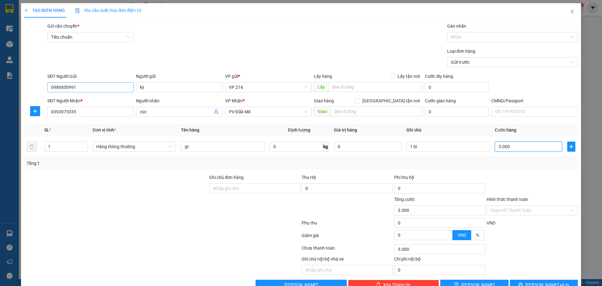
type input "30.000"
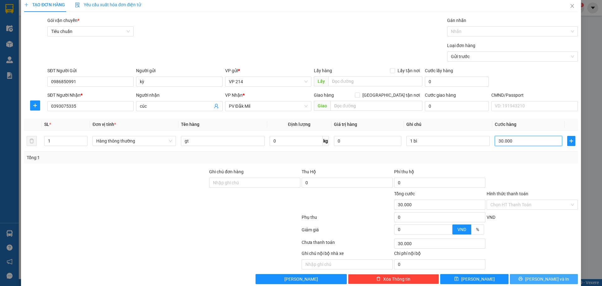
scroll to position [16, 0]
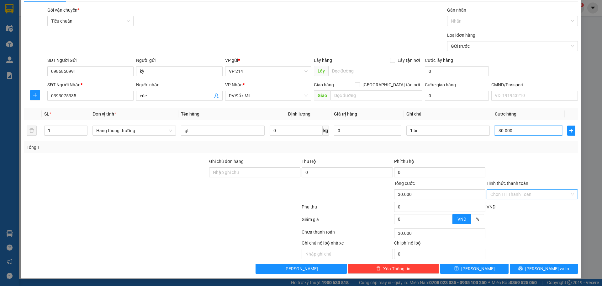
type input "30.000"
click at [527, 192] on input "Hình thức thanh toán" at bounding box center [529, 193] width 79 height 9
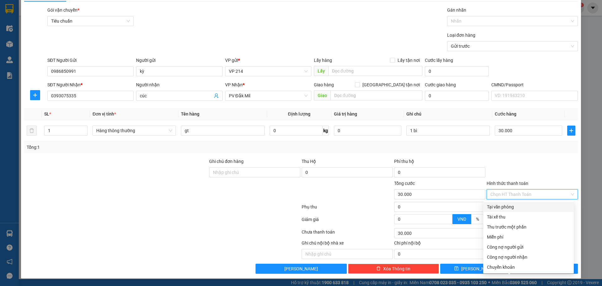
click at [515, 208] on div "Tại văn phòng" at bounding box center [528, 206] width 83 height 7
type input "0"
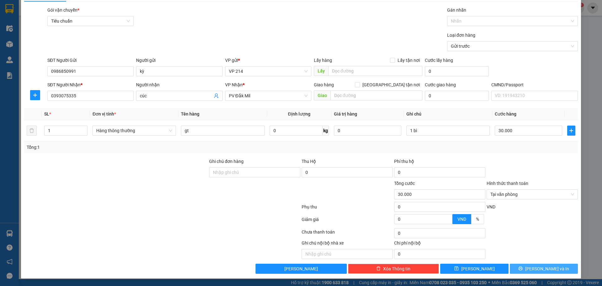
click at [541, 268] on span "[PERSON_NAME] và In" at bounding box center [547, 268] width 44 height 7
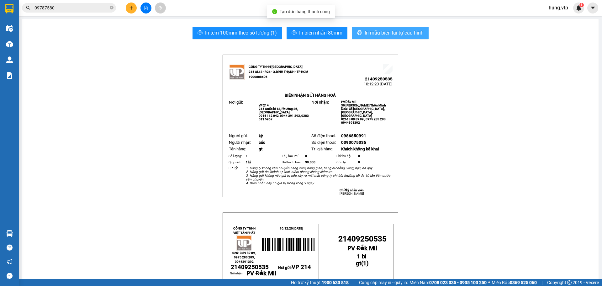
click at [387, 29] on span "In mẫu biên lai tự cấu hình" at bounding box center [394, 33] width 59 height 8
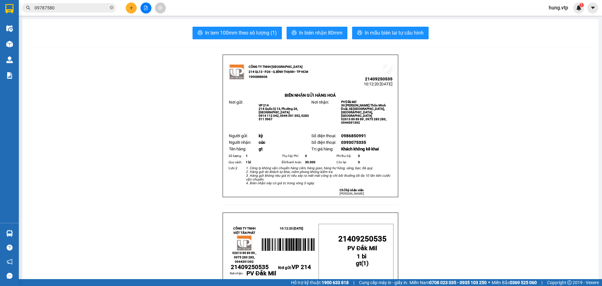
drag, startPoint x: 140, startPoint y: 172, endPoint x: 171, endPoint y: 277, distance: 109.5
click at [134, 8] on button at bounding box center [131, 8] width 11 height 11
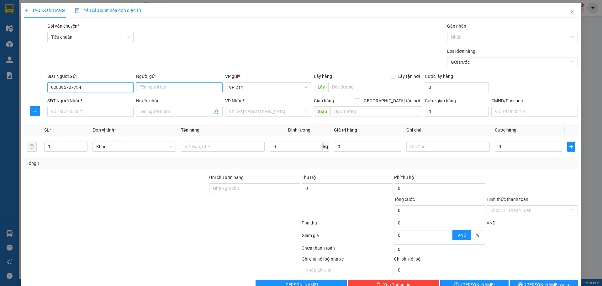
type input "028395707784"
drag, startPoint x: 164, startPoint y: 85, endPoint x: 172, endPoint y: 82, distance: 8.9
click at [165, 85] on input "Người gửi" at bounding box center [179, 87] width 86 height 10
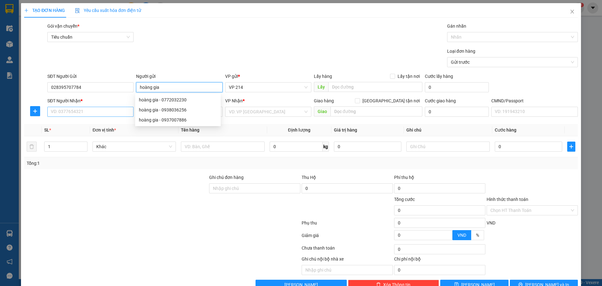
type input "hoàng gia"
click at [107, 109] on input "SĐT Người Nhận *" at bounding box center [90, 112] width 86 height 10
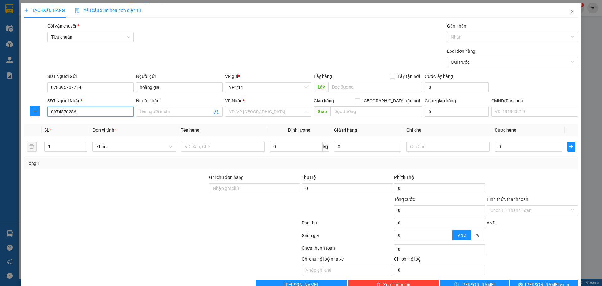
type input "0974570256"
type input "thắng"
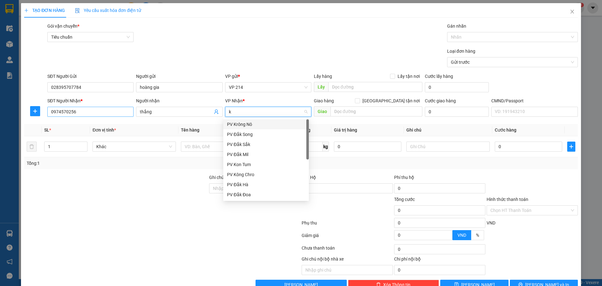
type input "kn"
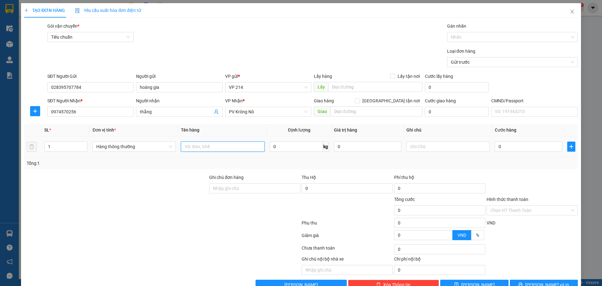
click at [202, 147] on input "text" at bounding box center [222, 146] width 83 height 10
type input "mk"
type input "h"
type input "1h"
type input "3"
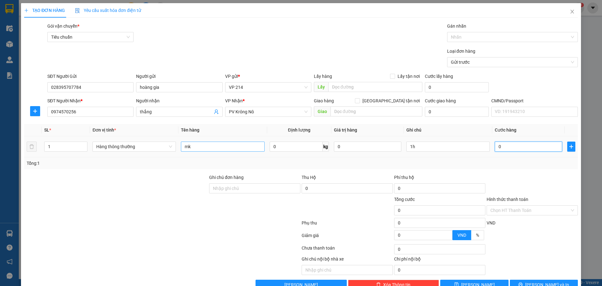
type input "3"
type input "30"
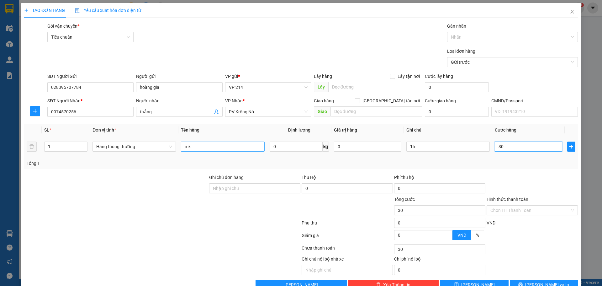
type input "300"
type input "3.000"
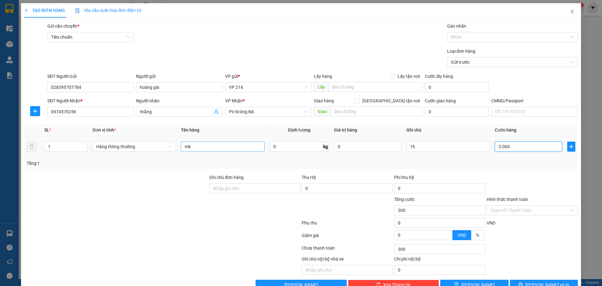
type input "3.000"
type input "30.000"
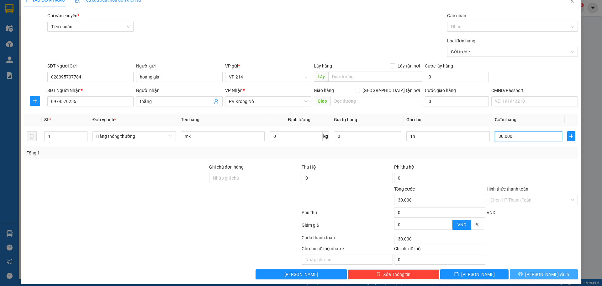
scroll to position [16, 0]
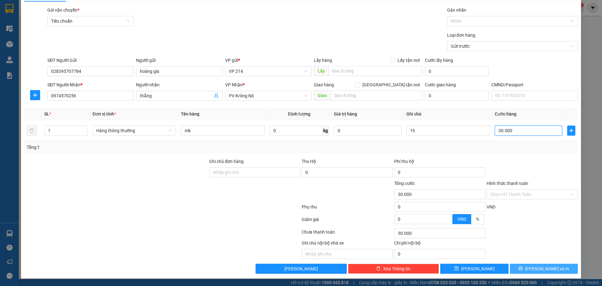
type input "30.000"
click at [539, 270] on span "[PERSON_NAME] và In" at bounding box center [547, 268] width 44 height 7
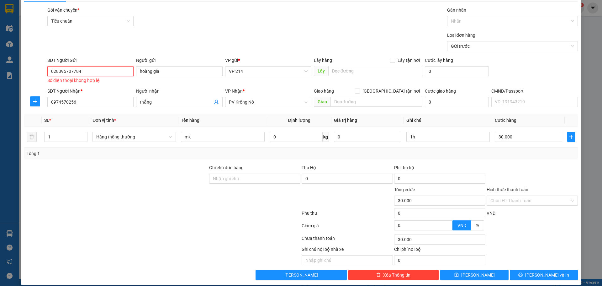
click at [92, 73] on input "028395707784" at bounding box center [90, 71] width 86 height 10
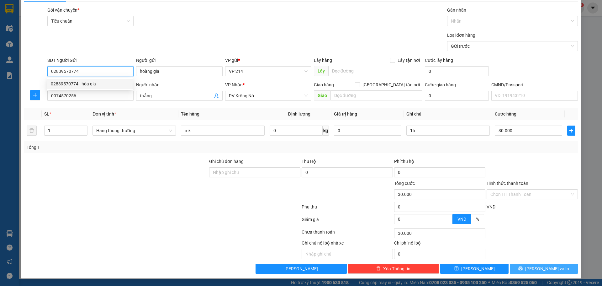
type input "02839570774"
click at [529, 265] on button "[PERSON_NAME] và In" at bounding box center [544, 268] width 68 height 10
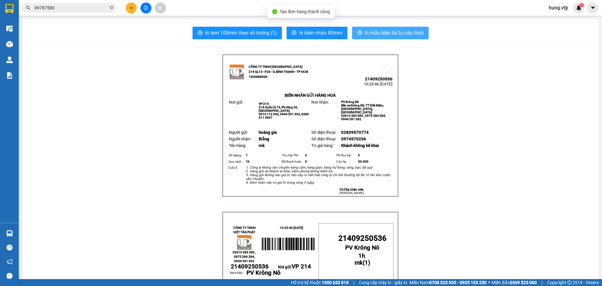
click at [391, 28] on button "In mẫu biên lai tự cấu hình" at bounding box center [390, 33] width 76 height 13
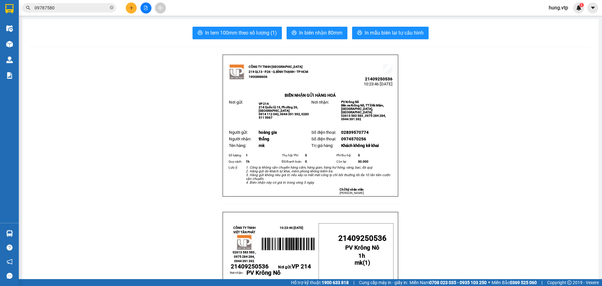
click at [131, 9] on icon "plus" at bounding box center [131, 8] width 4 height 4
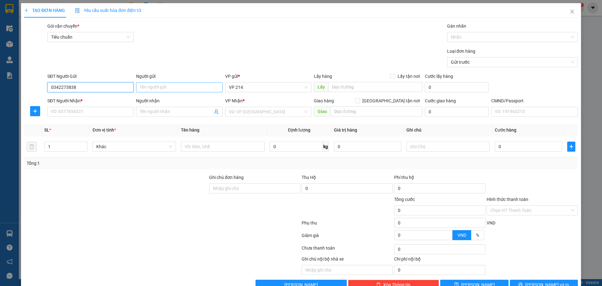
type input "0342273838"
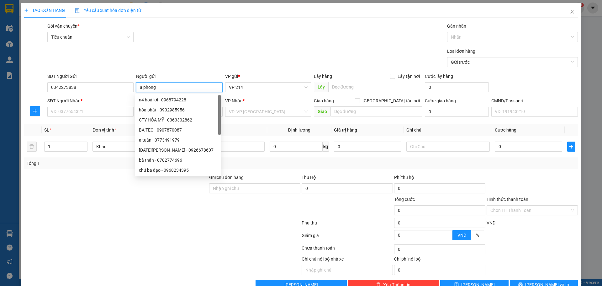
type input "a phong"
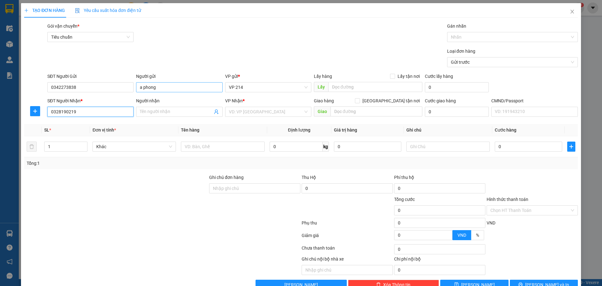
type input "0328190219"
type input "phúc"
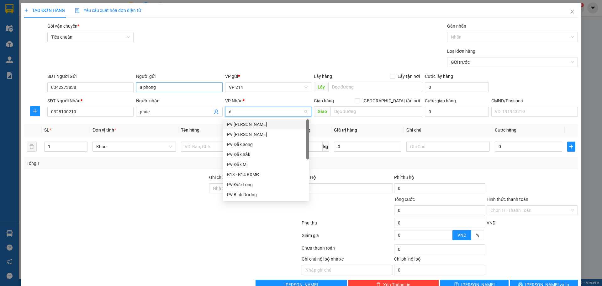
type input "dm"
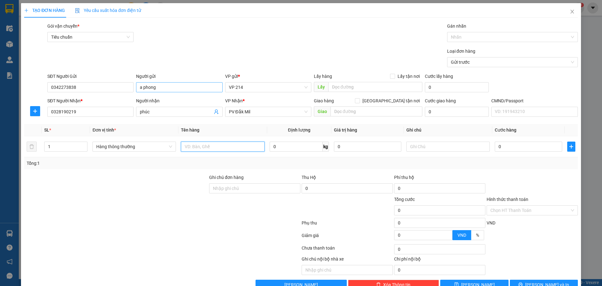
type input "d"
type input "đồ dùng"
type input "1t"
type input "5"
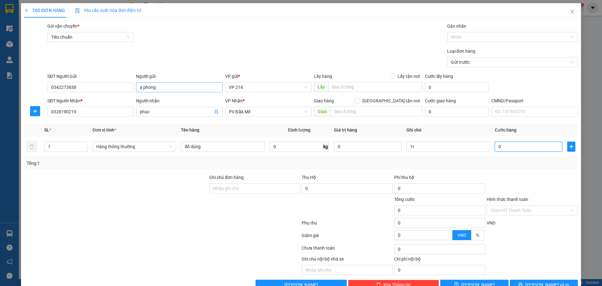
type input "5"
type input "50"
type input "500"
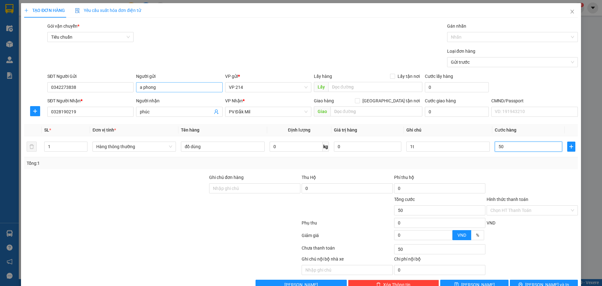
type input "500"
type input "5.000"
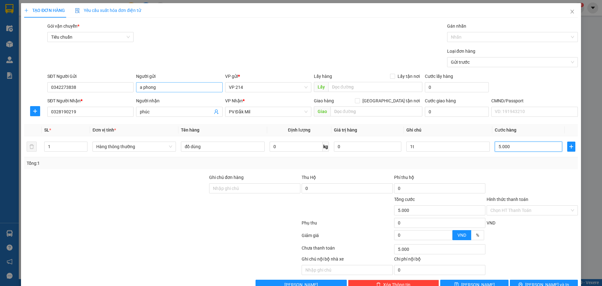
type input "50.000"
click at [512, 205] on input "Hình thức thanh toán" at bounding box center [529, 209] width 79 height 9
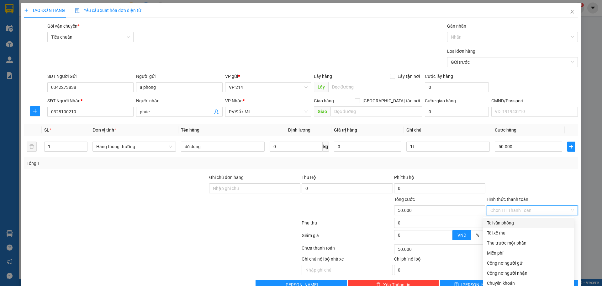
click at [504, 219] on div "Tại văn phòng" at bounding box center [528, 222] width 83 height 7
type input "0"
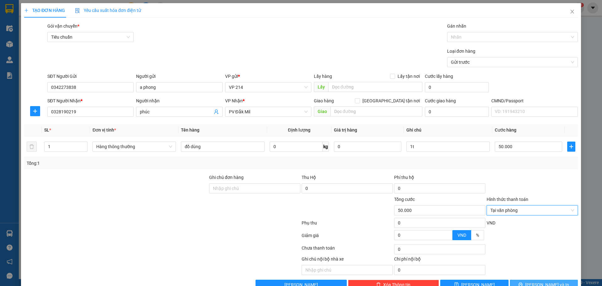
click at [537, 281] on span "[PERSON_NAME] và In" at bounding box center [547, 284] width 44 height 7
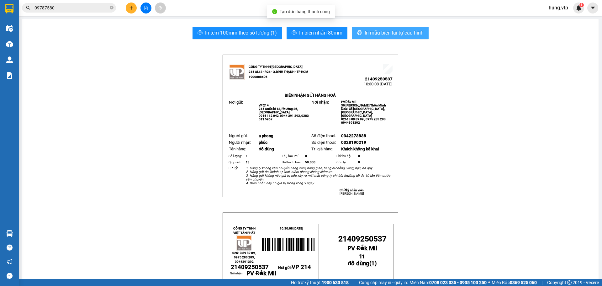
click at [375, 35] on span "In mẫu biên lai tự cấu hình" at bounding box center [394, 33] width 59 height 8
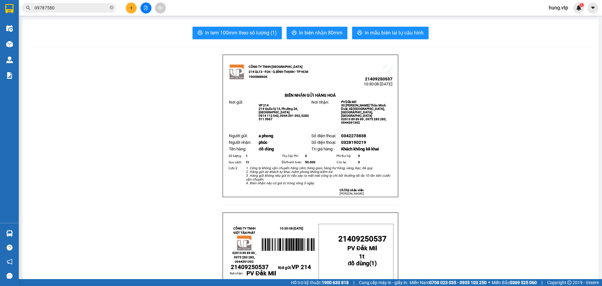
click at [131, 8] on icon "plus" at bounding box center [131, 8] width 4 height 4
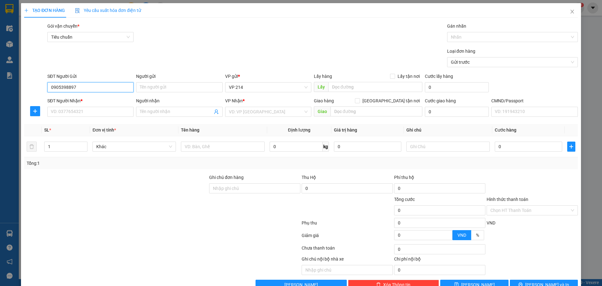
type input "0905340611"
type input "trung"
type input "0973463021"
type input "văn"
type input "không bao trầy sướt"
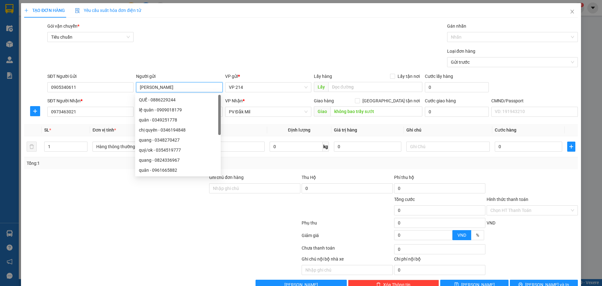
type input "[PERSON_NAME]"
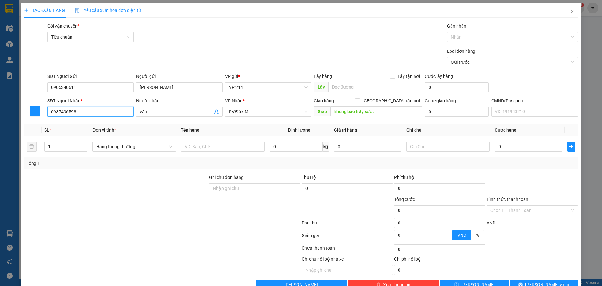
type input "0937055302"
type input "ok"
type input "khánh"
type input "bánh kẹo"
type input "1 túi"
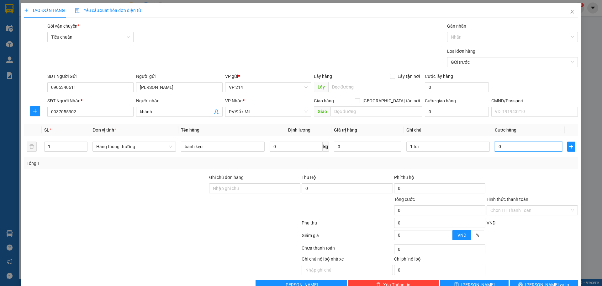
type input "3"
type input "30"
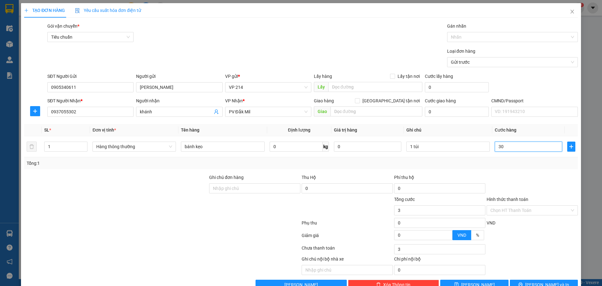
type input "30"
type input "300"
type input "3.000"
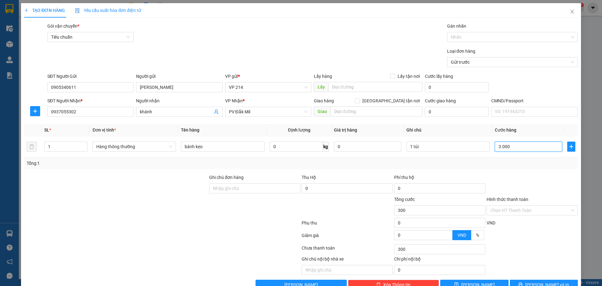
type input "3.000"
type input "30.000"
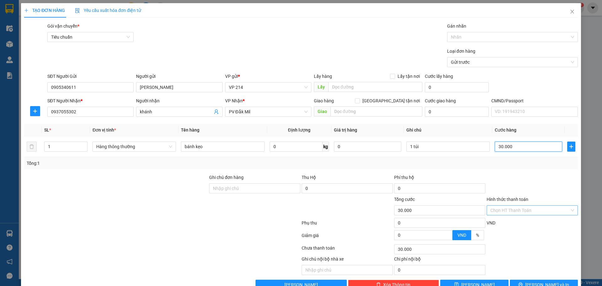
type input "30.000"
click at [525, 205] on input "Hình thức thanh toán" at bounding box center [529, 209] width 79 height 9
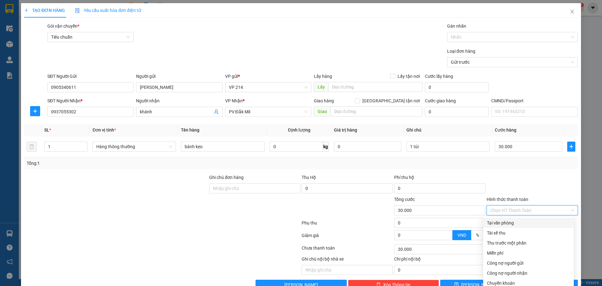
click at [517, 219] on div "Tại văn phòng" at bounding box center [528, 222] width 83 height 7
type input "0"
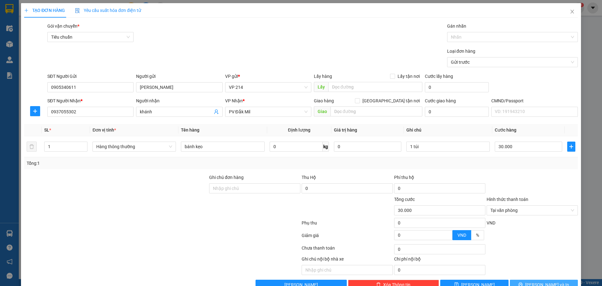
click at [548, 281] on span "[PERSON_NAME] và In" at bounding box center [547, 284] width 44 height 7
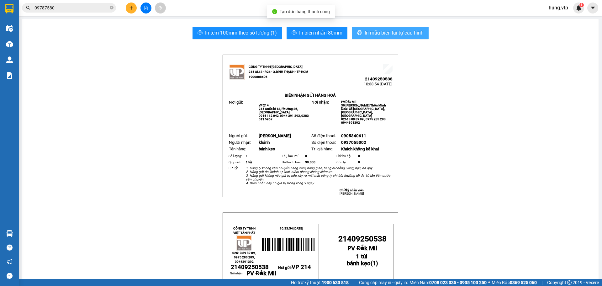
click at [402, 30] on span "In mẫu biên lai tự cấu hình" at bounding box center [394, 33] width 59 height 8
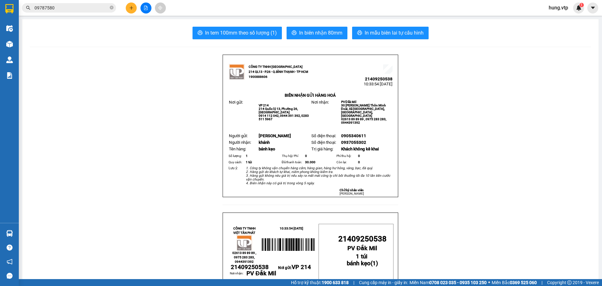
click at [130, 7] on icon "plus" at bounding box center [131, 8] width 4 height 4
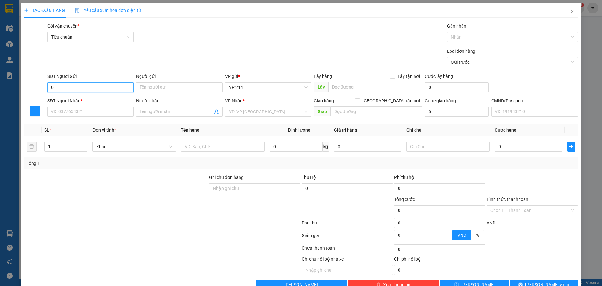
type input "0"
type input "hoàng"
click at [121, 115] on input "SĐT Người Nhận *" at bounding box center [90, 112] width 86 height 10
type input "098"
click at [109, 85] on input "0" at bounding box center [90, 87] width 86 height 10
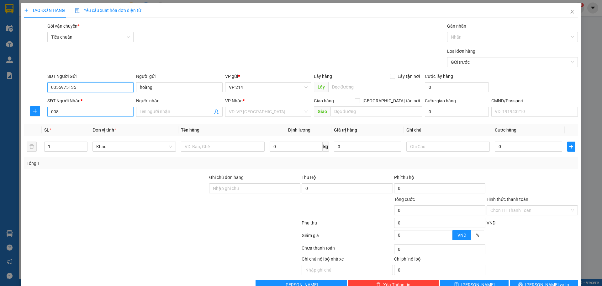
type input "0355975135"
click at [95, 111] on input "098" at bounding box center [90, 112] width 86 height 10
type input "0988150154"
type input "thúy"
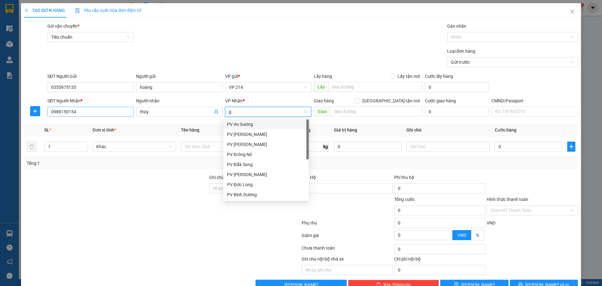
type input "gn"
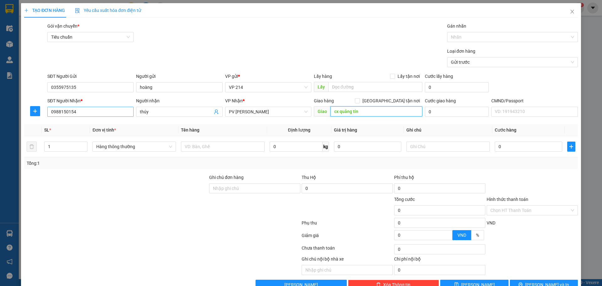
type input "cx quảng tín"
type input "lạnh"
type input "1tx"
type input "5"
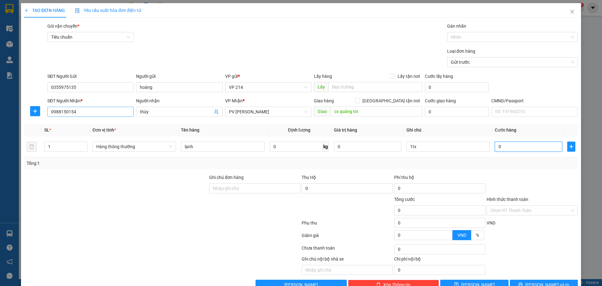
type input "5"
click at [542, 279] on button "[PERSON_NAME] và In" at bounding box center [544, 284] width 68 height 10
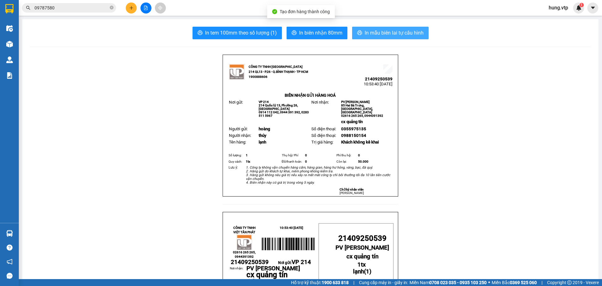
click at [382, 31] on span "In mẫu biên lai tự cấu hình" at bounding box center [394, 33] width 59 height 8
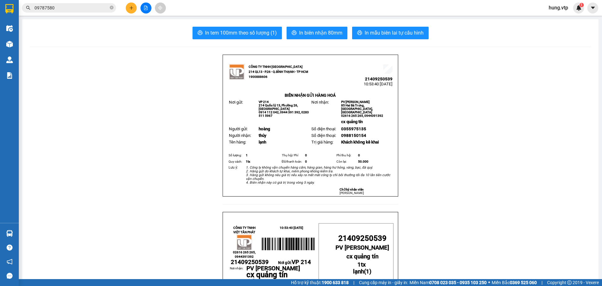
drag, startPoint x: 504, startPoint y: 98, endPoint x: 491, endPoint y: 99, distance: 12.6
drag, startPoint x: 121, startPoint y: 172, endPoint x: 129, endPoint y: 138, distance: 35.0
click at [133, 7] on icon "plus" at bounding box center [131, 8] width 4 height 4
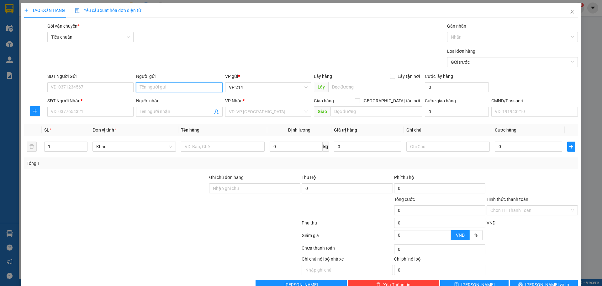
click at [144, 86] on input "Người gửi" at bounding box center [179, 87] width 86 height 10
click at [123, 85] on input "SĐT Người Gửi" at bounding box center [90, 87] width 86 height 10
click at [147, 86] on input "Người gửi" at bounding box center [179, 87] width 86 height 10
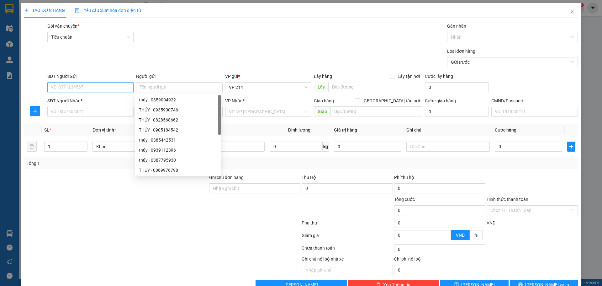
click at [117, 86] on input "SĐT Người Gửi" at bounding box center [90, 87] width 86 height 10
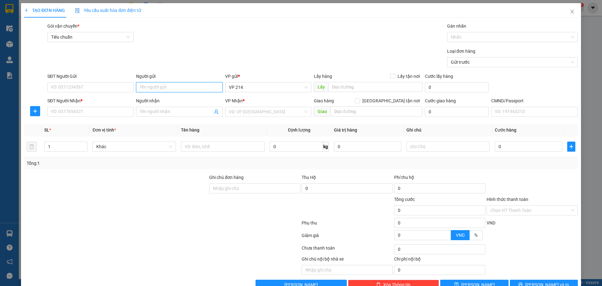
click at [141, 87] on input "Người gửi" at bounding box center [179, 87] width 86 height 10
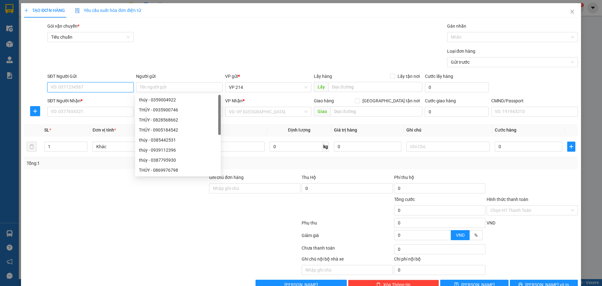
click at [124, 87] on input "SĐT Người Gửi" at bounding box center [90, 87] width 86 height 10
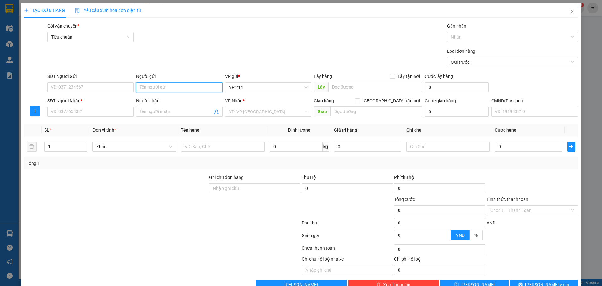
click at [140, 88] on input "Người gửi" at bounding box center [179, 87] width 86 height 10
click at [125, 87] on input "SĐT Người Gửi" at bounding box center [90, 87] width 86 height 10
type input "0931609027"
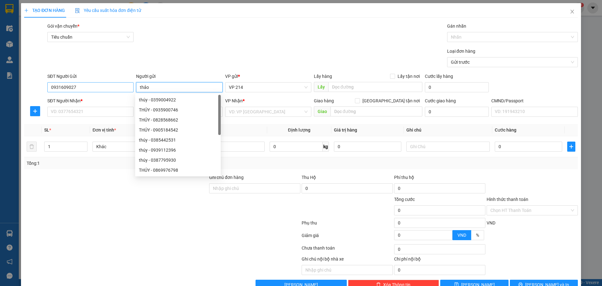
type input "thảo"
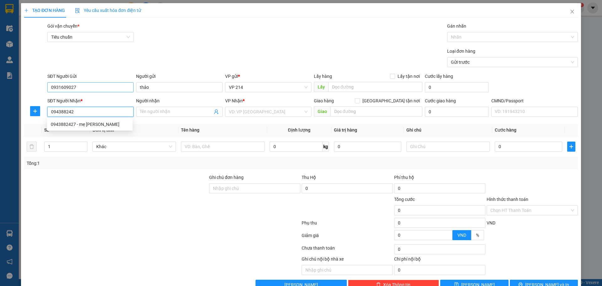
type input "0943882427"
click at [80, 124] on div "0943882427 - mẹ [PERSON_NAME]" at bounding box center [90, 124] width 78 height 7
type input "mẹ lan"
type input "0943882427"
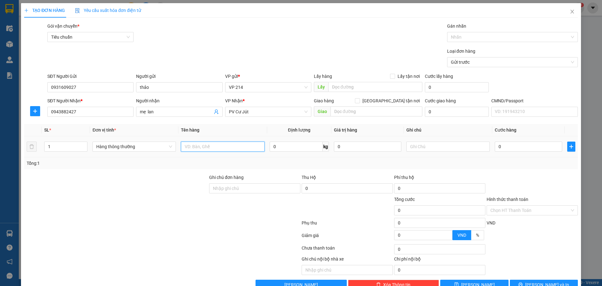
click at [254, 149] on input "text" at bounding box center [222, 146] width 83 height 10
type input "d"
type input "đồ du"
click at [543, 281] on span "[PERSON_NAME] và In" at bounding box center [547, 284] width 44 height 7
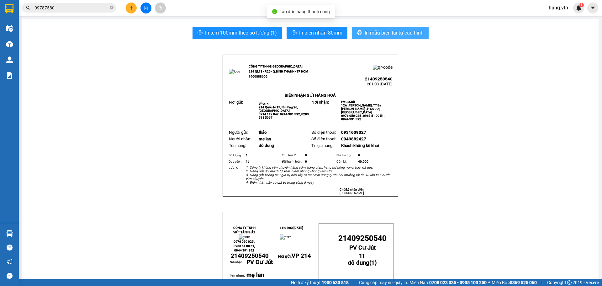
click at [387, 32] on span "In mẫu biên lai tự cấu hình" at bounding box center [394, 33] width 59 height 8
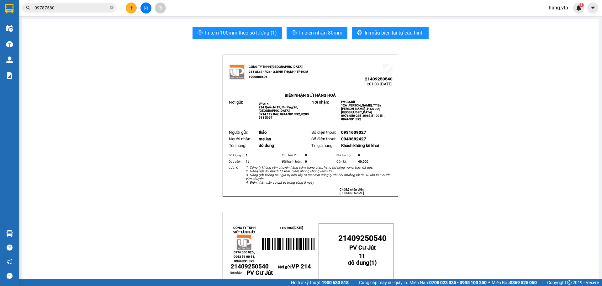
drag, startPoint x: 87, startPoint y: 175, endPoint x: 259, endPoint y: 134, distance: 177.0
drag, startPoint x: 126, startPoint y: 86, endPoint x: 393, endPoint y: 69, distance: 267.7
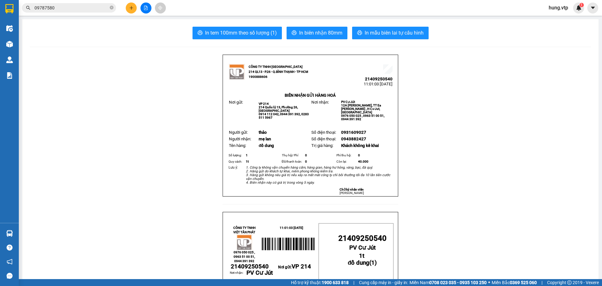
drag, startPoint x: 525, startPoint y: 63, endPoint x: 549, endPoint y: 4, distance: 64.4
